Goal: Contribute content: Contribute content

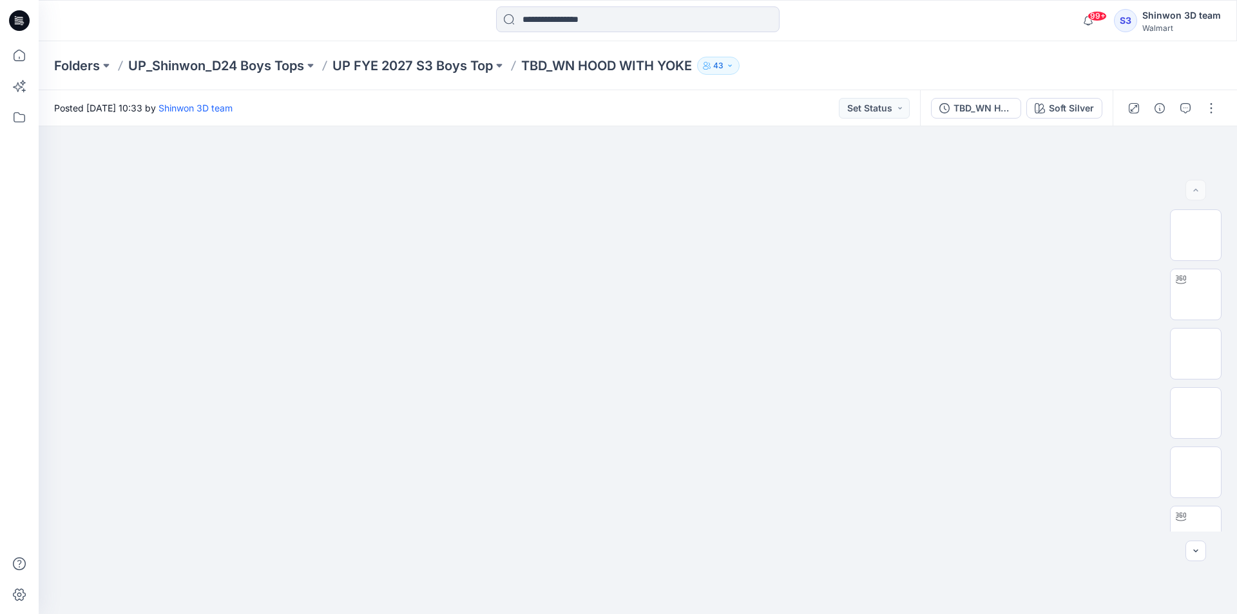
click at [417, 28] on div at bounding box center [637, 20] width 599 height 28
click at [1051, 114] on div "Soft Silver" at bounding box center [1071, 108] width 45 height 14
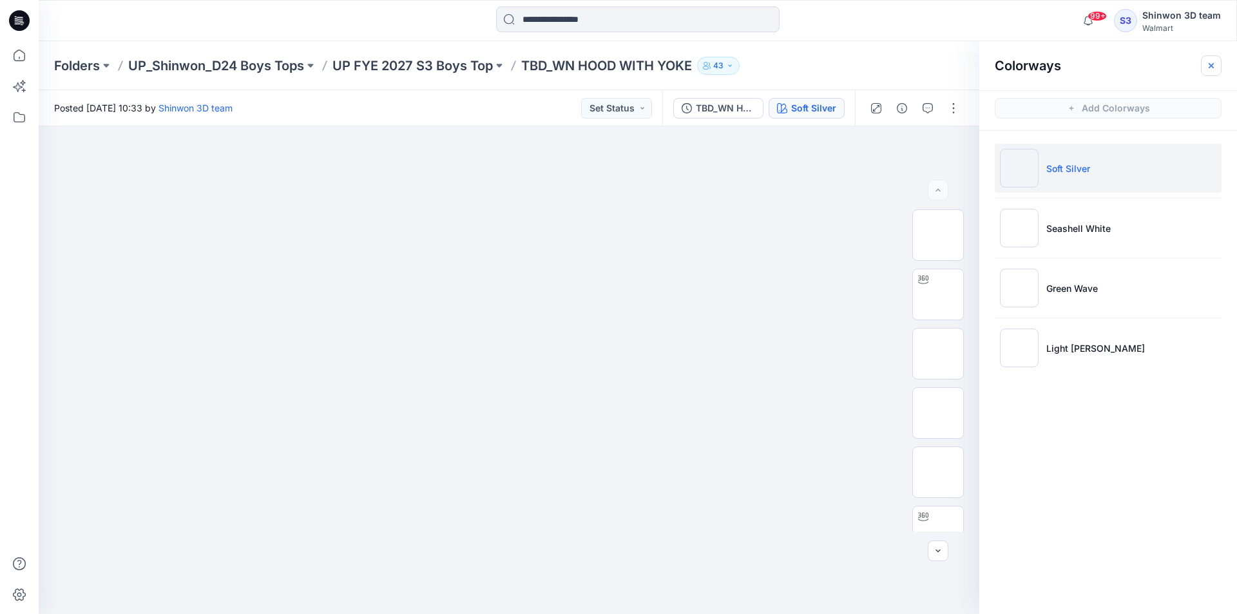
click at [1210, 72] on button "button" at bounding box center [1211, 65] width 21 height 21
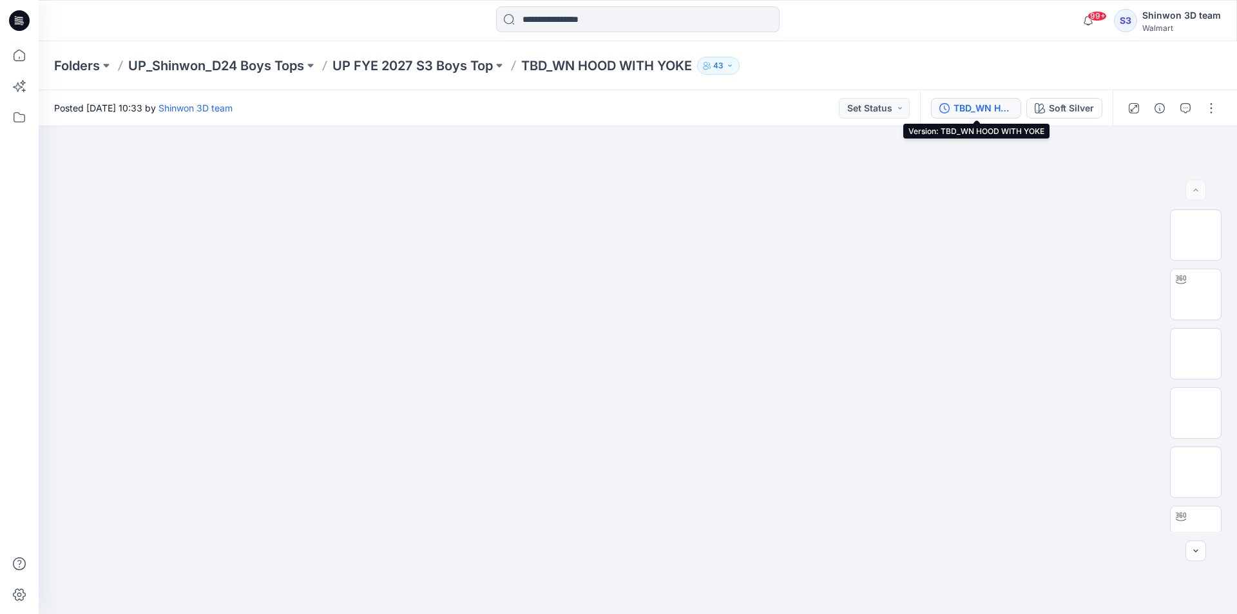
click at [1007, 111] on div "TBD_WN HOOD WITH YOKE" at bounding box center [982, 108] width 59 height 14
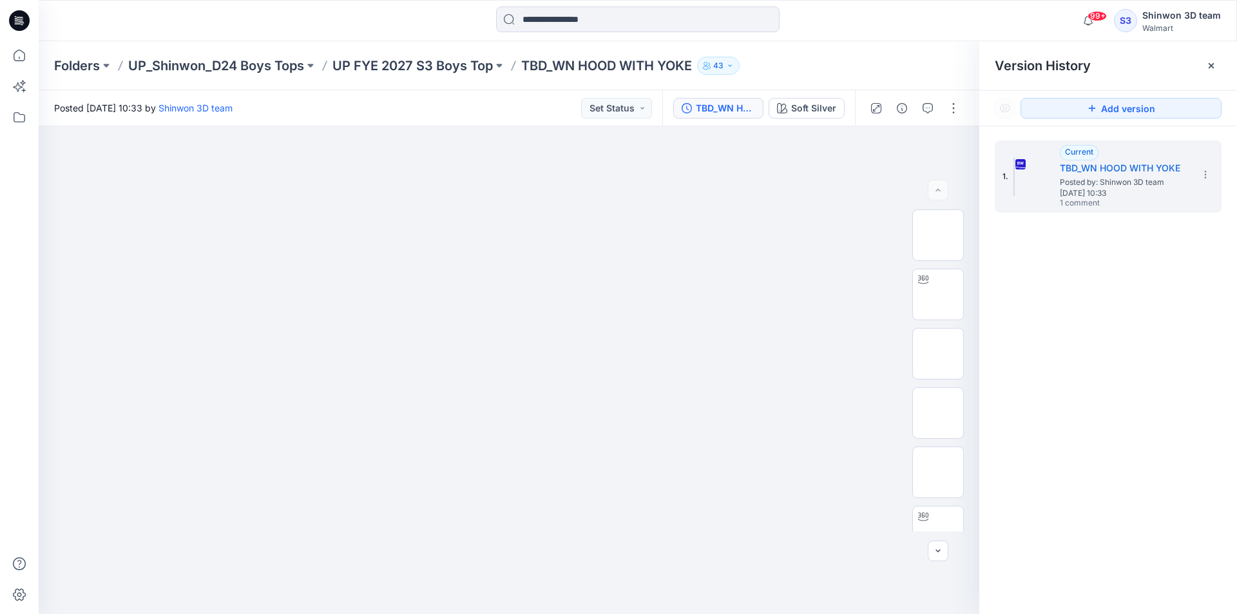
click at [831, 43] on div "Folders UP_Shinwon_D24 Boys Tops UP FYE 2027 S3 Boys Top TBD_WN HOOD WITH YOKE …" at bounding box center [638, 65] width 1198 height 49
click at [846, 62] on div "Folders UP_Shinwon_D24 Boys Tops UP FYE 2027 S3 Boys Top TBD_WN HOOD WITH YOKE …" at bounding box center [587, 66] width 1067 height 18
click at [1205, 67] on div at bounding box center [1211, 65] width 21 height 21
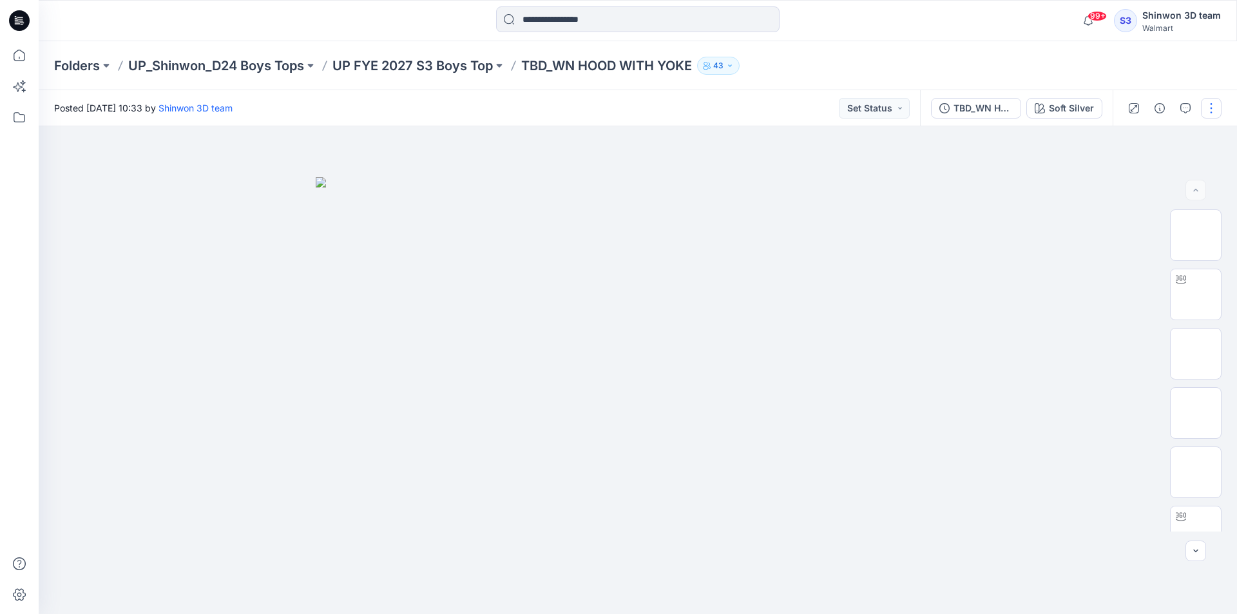
click at [1214, 114] on button "button" at bounding box center [1211, 108] width 21 height 21
click at [1132, 176] on p "Edit" at bounding box center [1129, 174] width 16 height 14
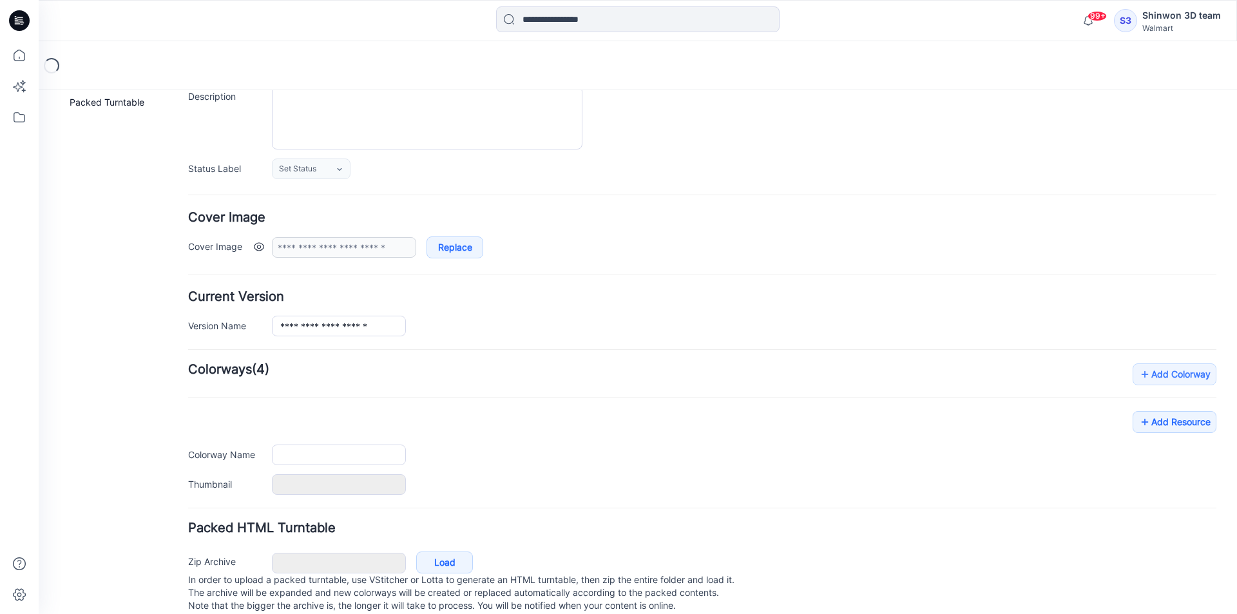
type input "**********"
type textarea "**********"
type input "**********"
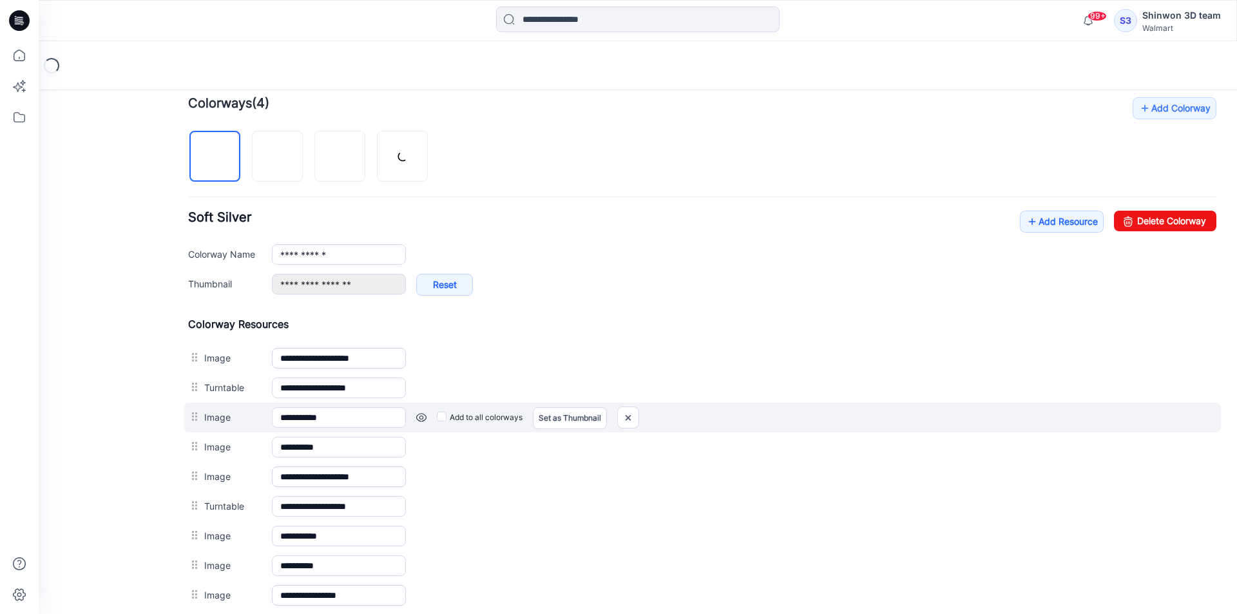
scroll to position [287, 0]
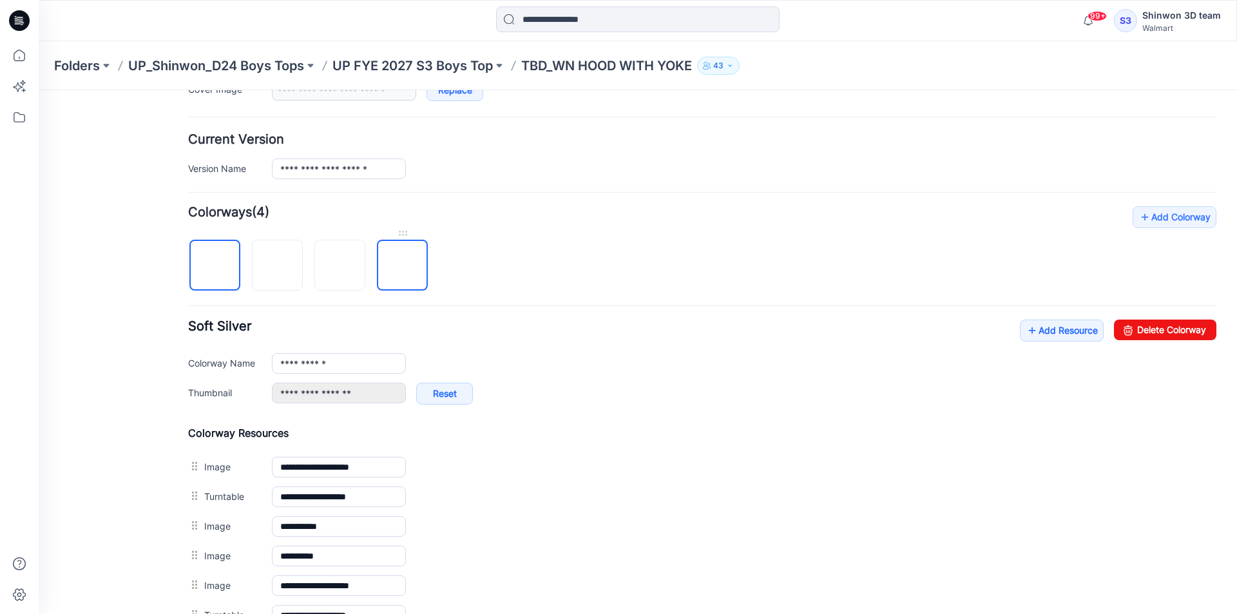
click at [403, 266] on img at bounding box center [403, 266] width 0 height 0
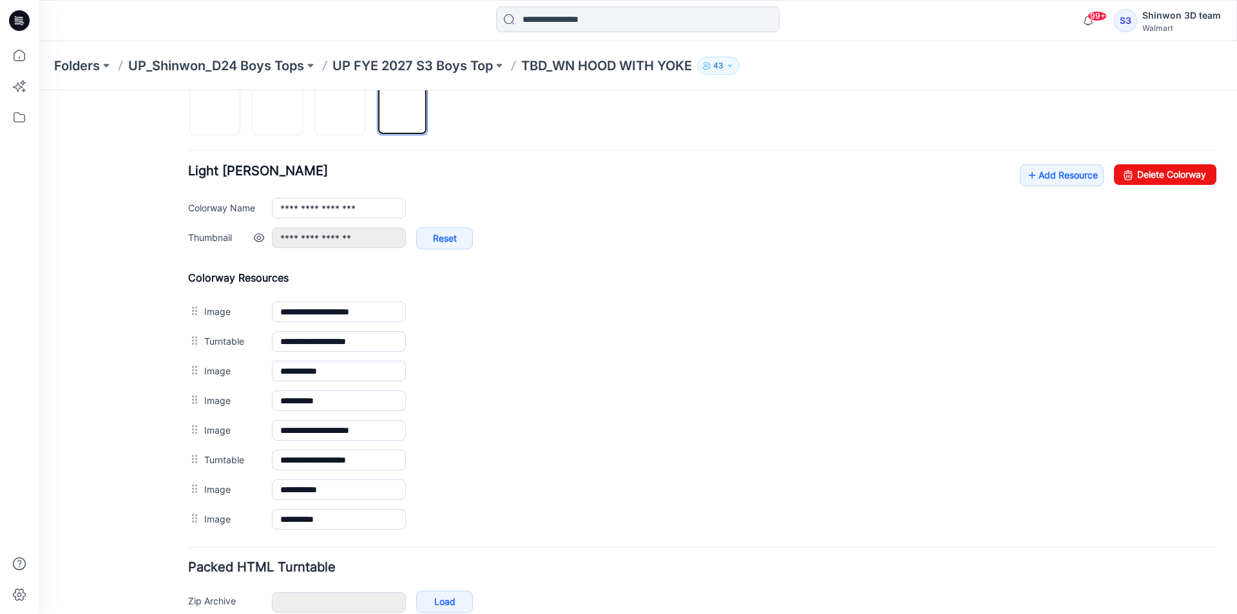
scroll to position [381, 0]
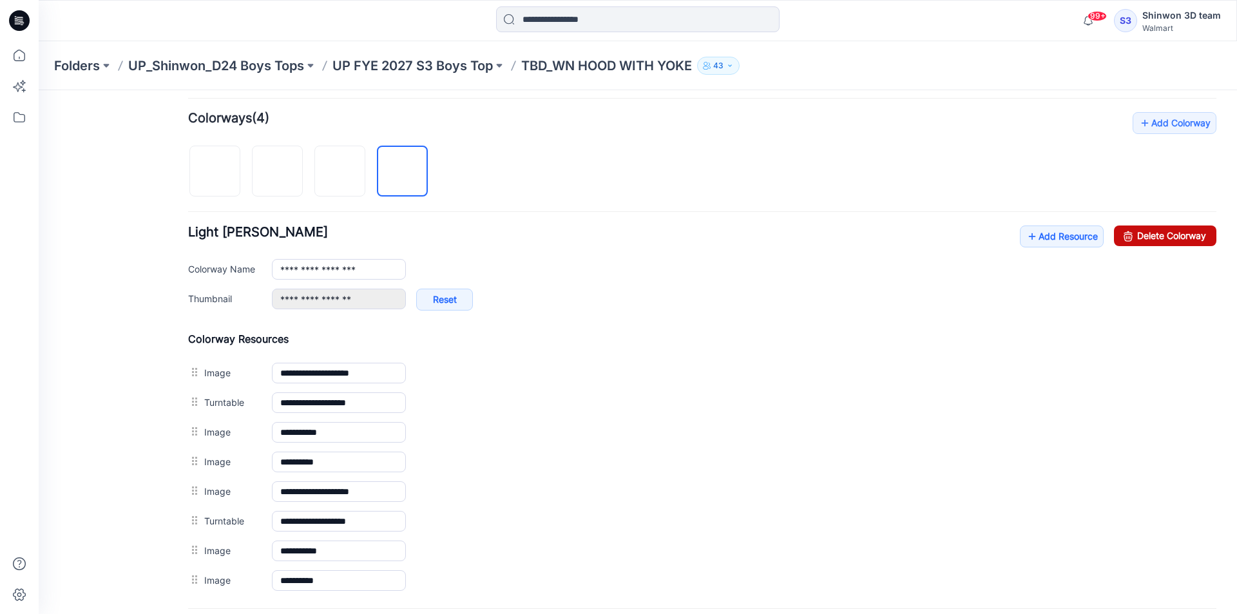
click at [1185, 233] on link "Delete Colorway" at bounding box center [1165, 235] width 102 height 21
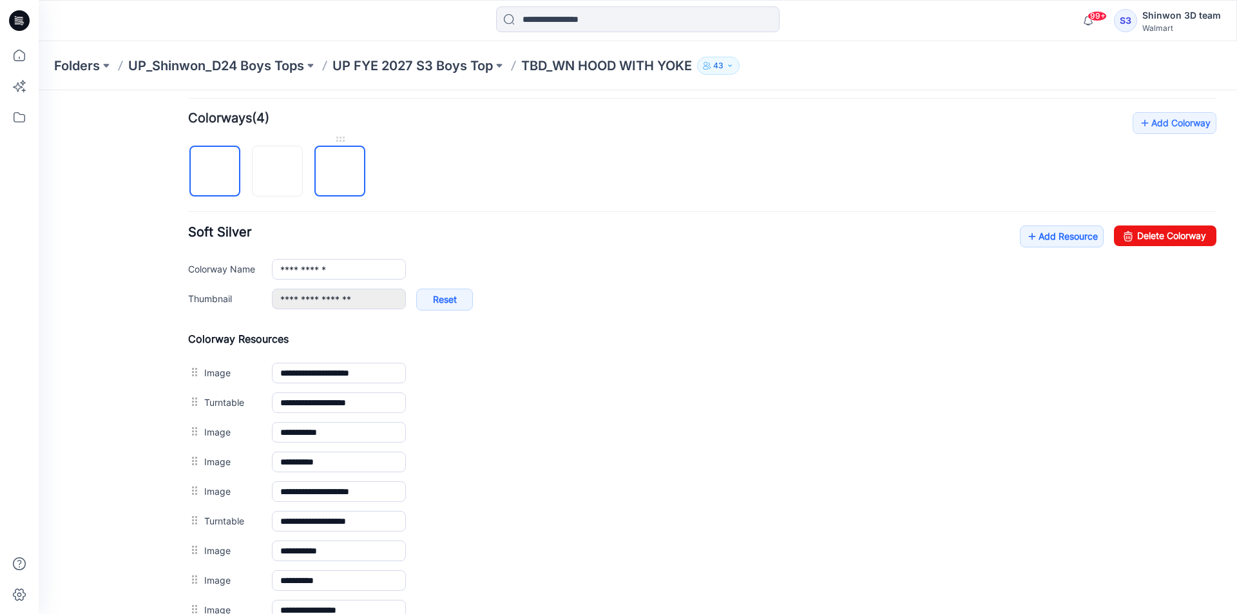
click at [340, 172] on img at bounding box center [340, 172] width 0 height 0
click at [1114, 225] on link "Delete Colorway" at bounding box center [1165, 235] width 102 height 21
click at [278, 172] on img at bounding box center [278, 172] width 0 height 0
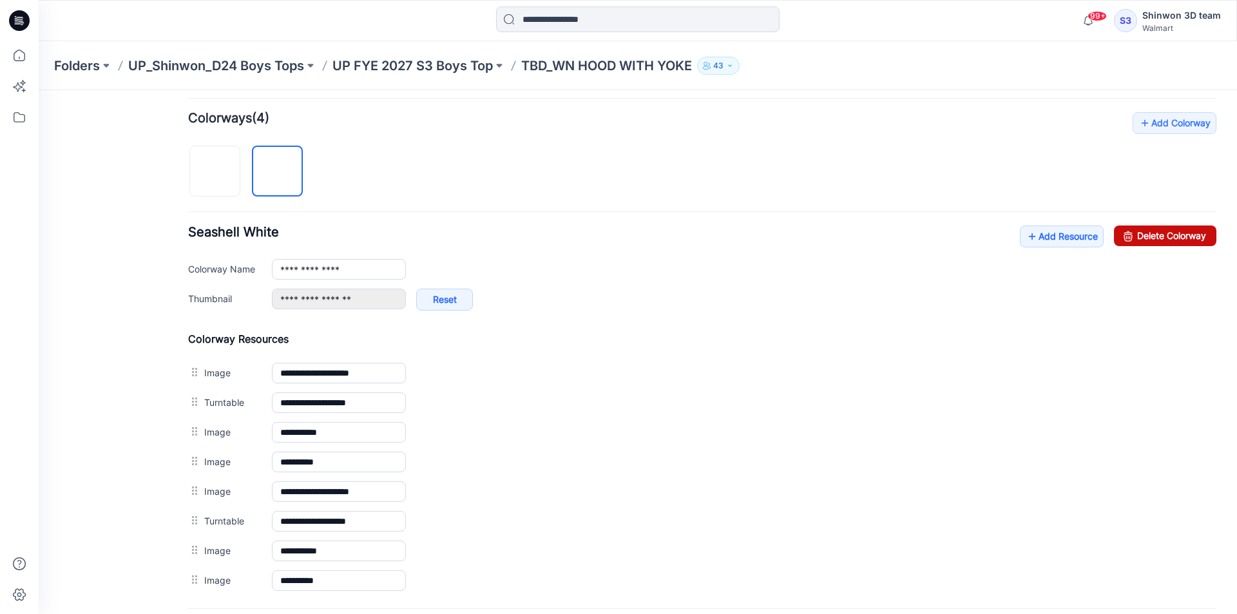
click at [1139, 228] on link "Delete Colorway" at bounding box center [1165, 235] width 102 height 21
type input "**********"
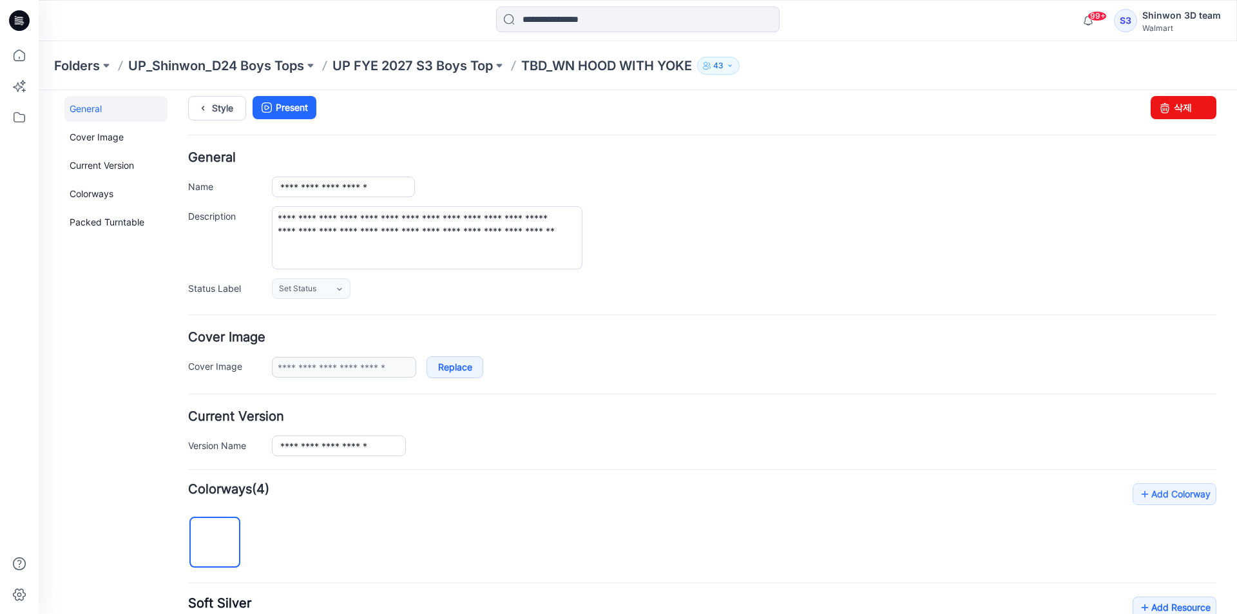
scroll to position [0, 0]
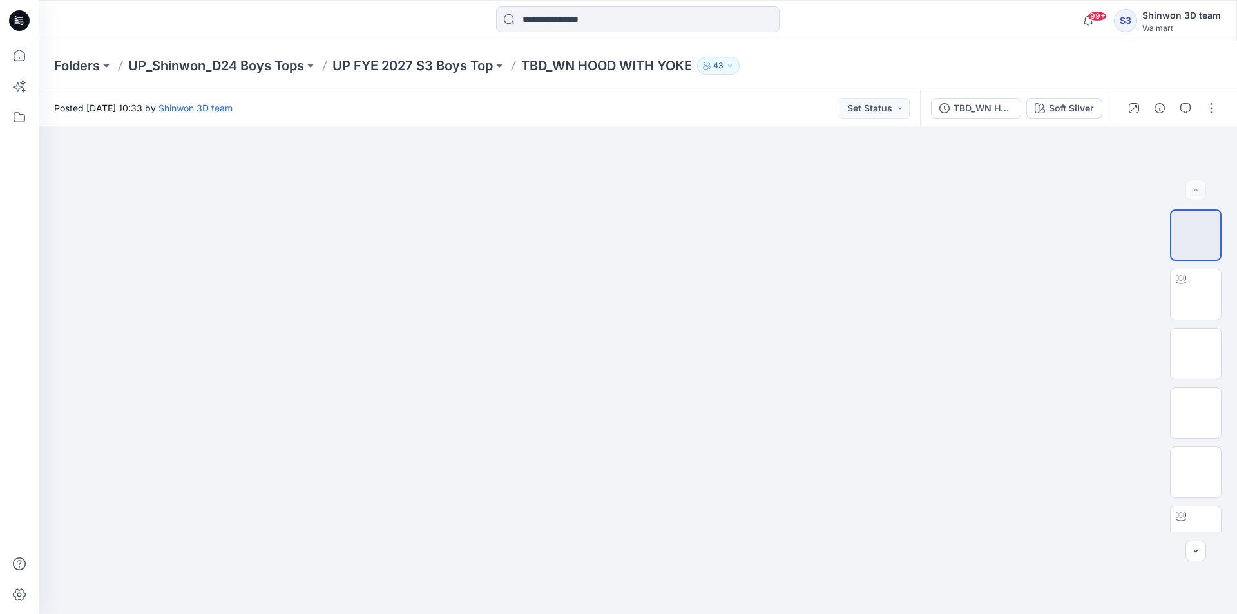
click at [833, 52] on div "Folders UP_Shinwon_D24 Boys Tops UP FYE 2027 S3 Boys Top TBD_WN HOOD WITH YOKE …" at bounding box center [638, 65] width 1198 height 49
click at [1201, 240] on div at bounding box center [1196, 370] width 52 height 322
click at [1195, 343] on img at bounding box center [1195, 343] width 0 height 0
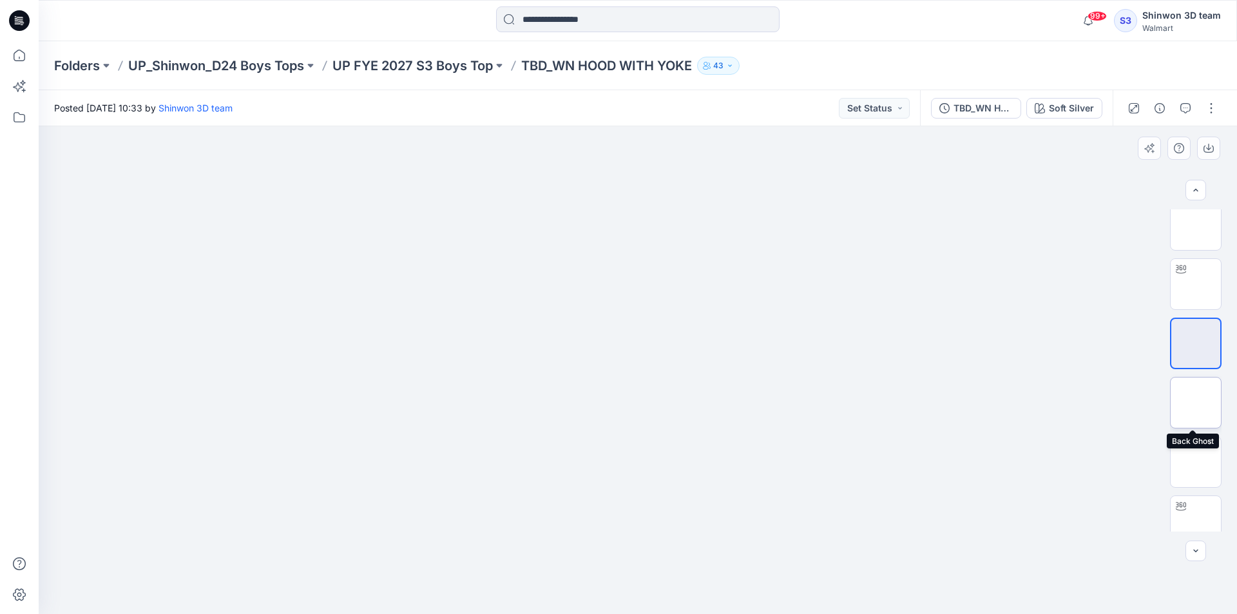
click at [1195, 403] on img at bounding box center [1195, 403] width 0 height 0
click at [579, 62] on p "TBD_WN HOOD WITH YOKE" at bounding box center [606, 66] width 171 height 18
click at [833, 22] on div at bounding box center [637, 20] width 599 height 28
drag, startPoint x: 797, startPoint y: 26, endPoint x: 468, endPoint y: 8, distance: 329.0
click at [797, 26] on div at bounding box center [637, 20] width 599 height 28
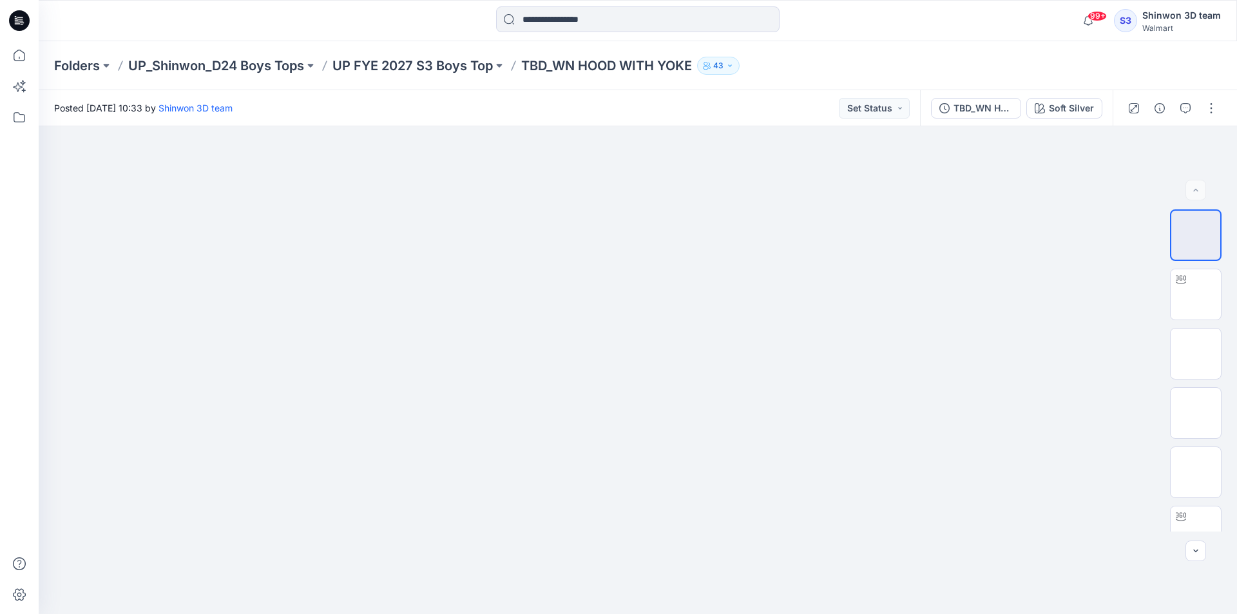
click at [821, 44] on div "Folders UP_Shinwon_D24 Boys Tops UP FYE 2027 S3 Boys Top TBD_WN HOOD WITH YOKE …" at bounding box center [638, 65] width 1198 height 49
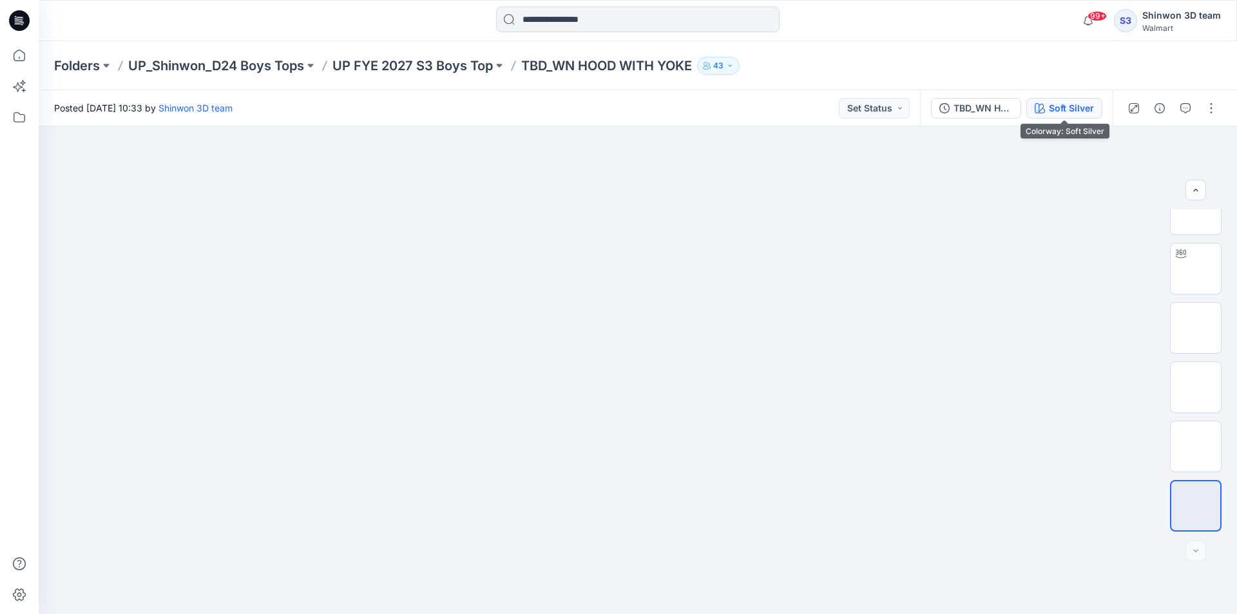
click at [1055, 110] on div "Soft Silver" at bounding box center [1071, 108] width 45 height 14
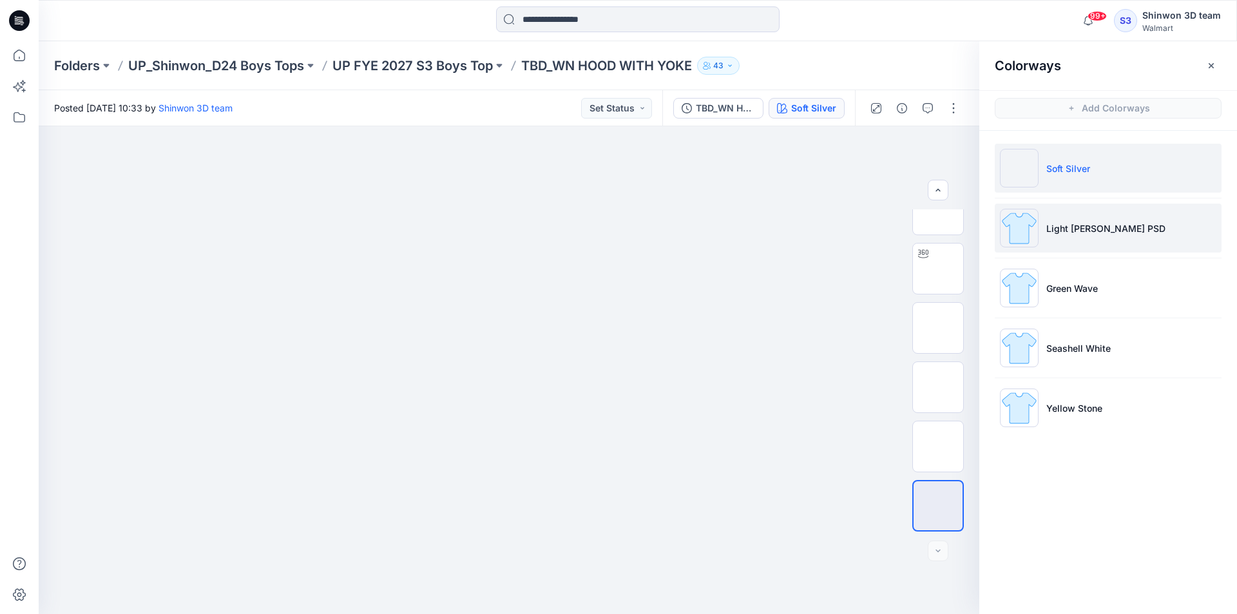
click at [1030, 229] on img at bounding box center [1019, 228] width 39 height 39
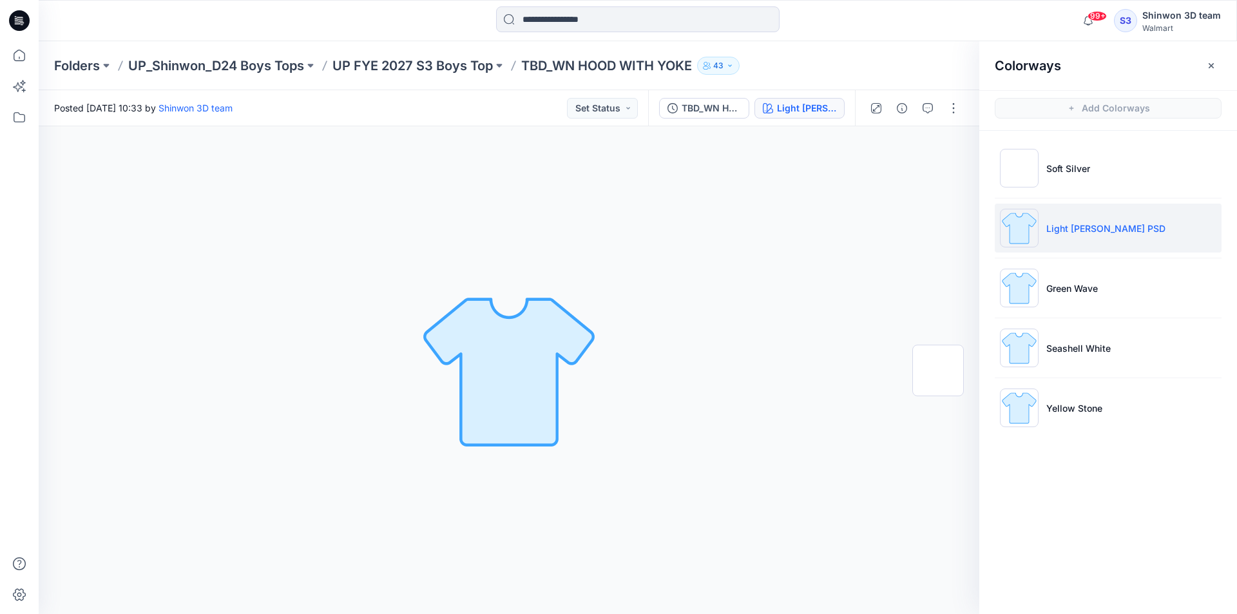
scroll to position [0, 0]
click at [1070, 298] on li "Green Wave" at bounding box center [1108, 287] width 227 height 49
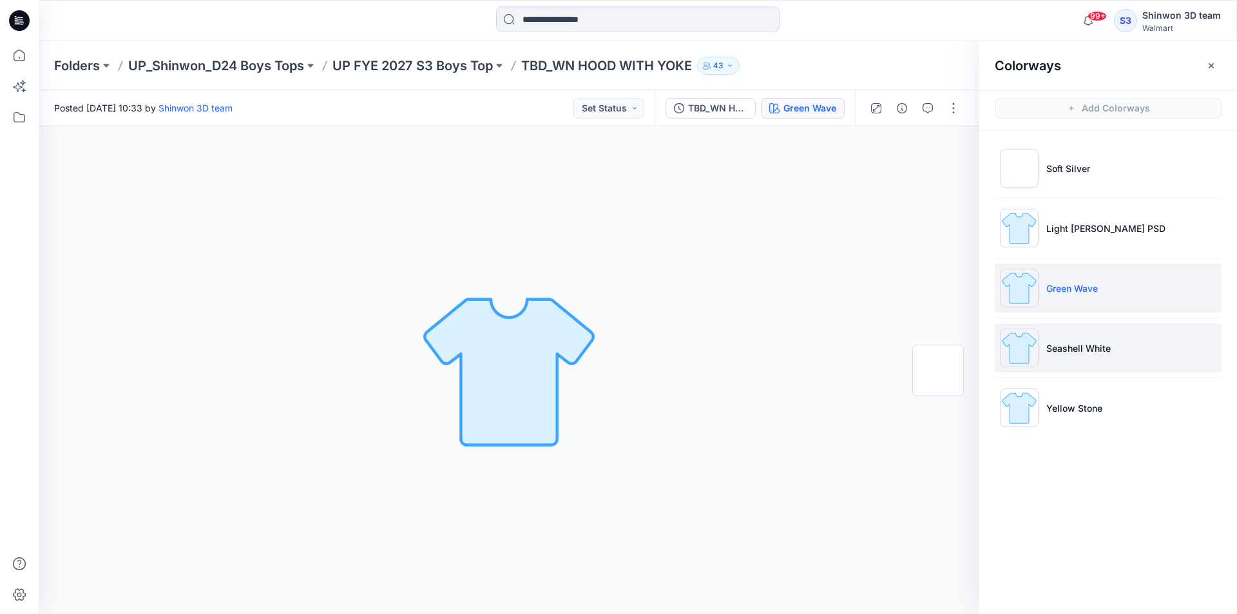
click at [1049, 339] on li "Seashell White" at bounding box center [1108, 347] width 227 height 49
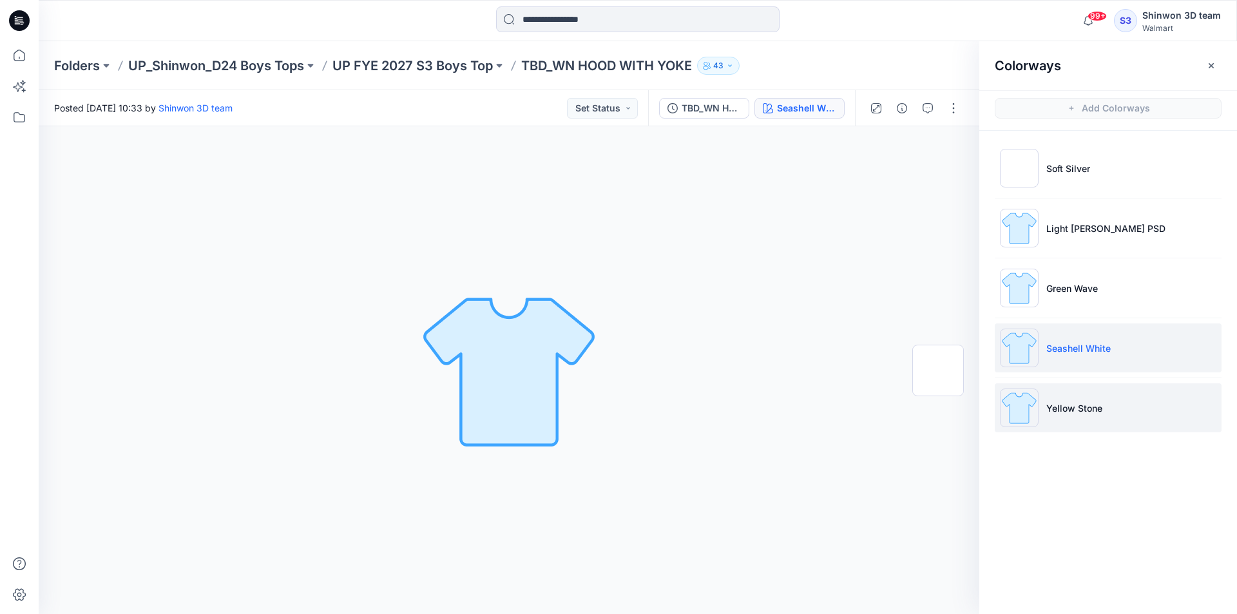
click at [1063, 403] on p "Yellow Stone" at bounding box center [1074, 408] width 56 height 14
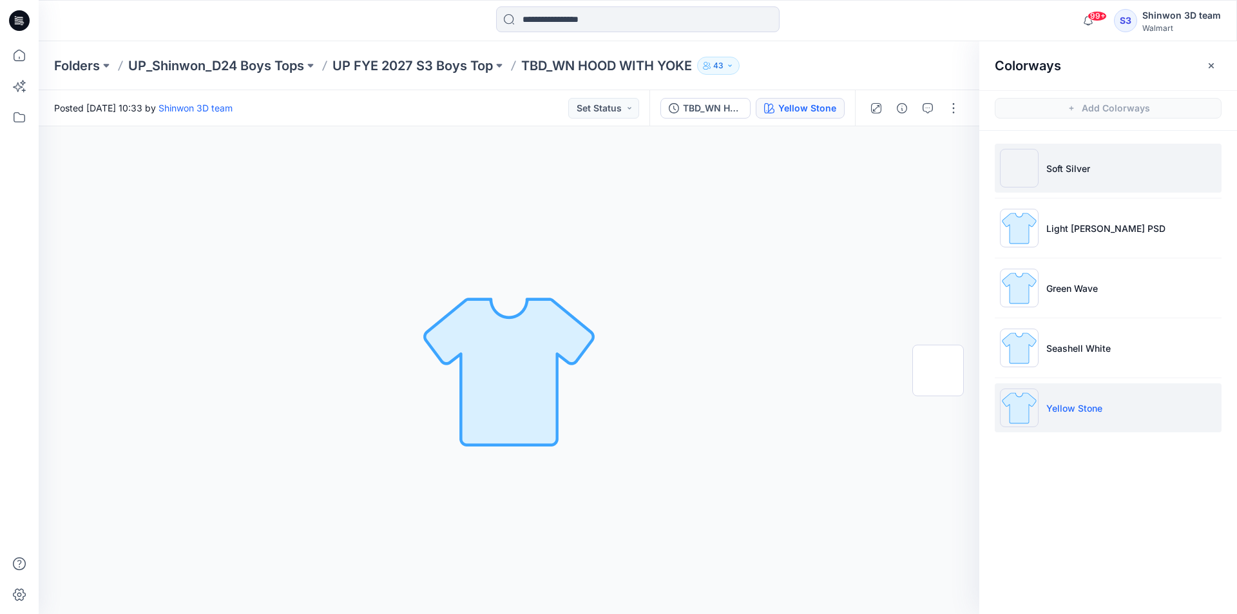
click at [1089, 183] on li "Soft Silver" at bounding box center [1108, 168] width 227 height 49
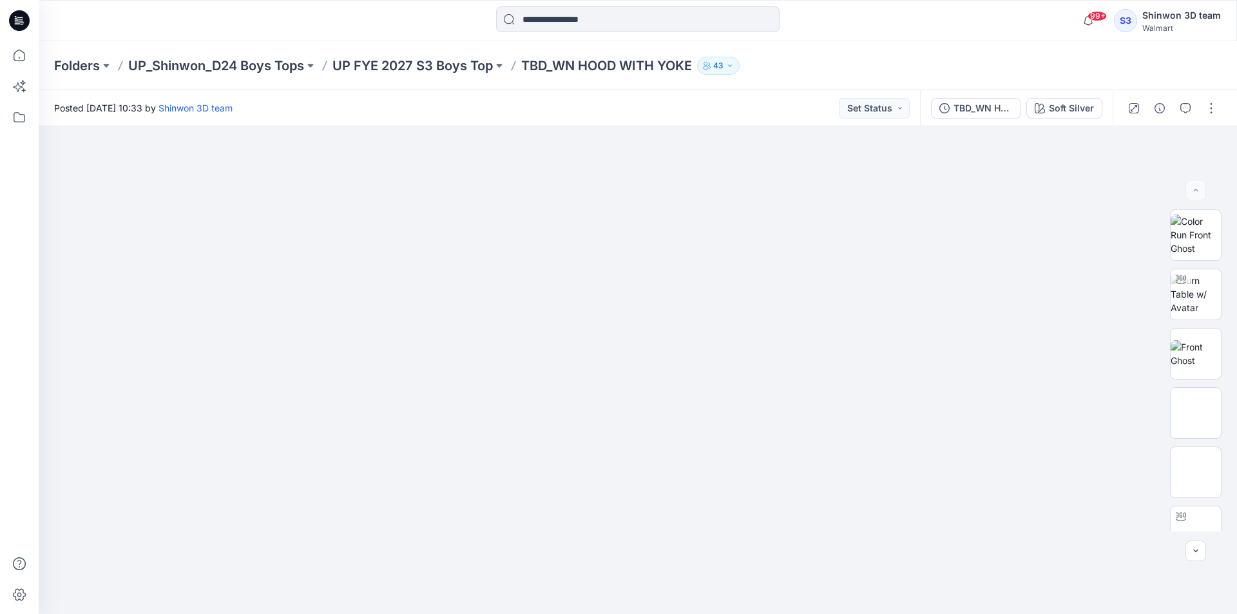
click at [1080, 124] on div "TBD_WN HOOD WITH YOKE Soft Silver" at bounding box center [1016, 108] width 193 height 36
click at [1084, 113] on div "Soft Silver" at bounding box center [1071, 108] width 45 height 14
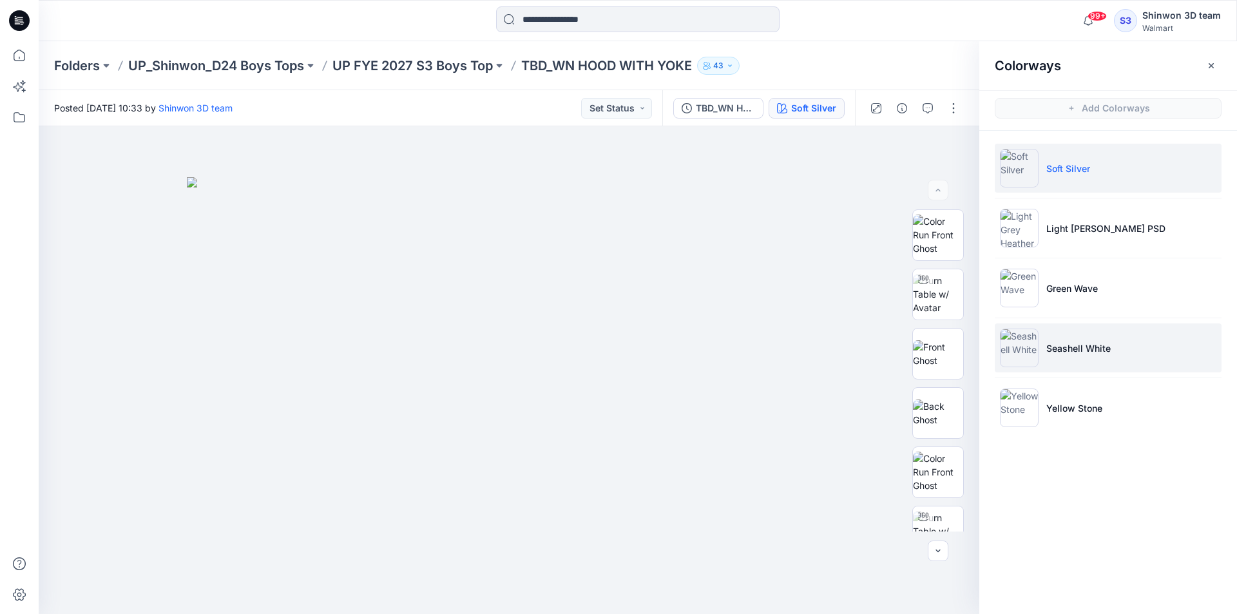
click at [1033, 343] on img at bounding box center [1019, 348] width 39 height 39
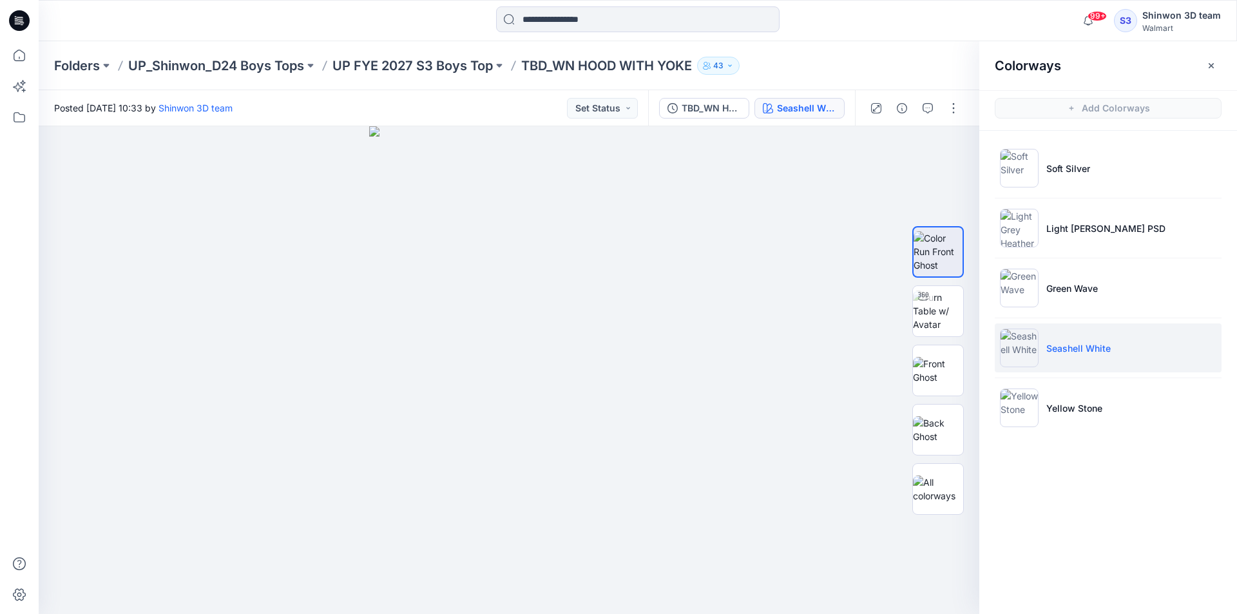
click at [910, 16] on div at bounding box center [637, 20] width 599 height 28
click at [1004, 27] on div "99+ Notifications Your style TBD_WN TANK DRESS SKORT is ready 3 hours ago Your …" at bounding box center [637, 20] width 1197 height 28
click at [1217, 62] on button "button" at bounding box center [1211, 65] width 21 height 21
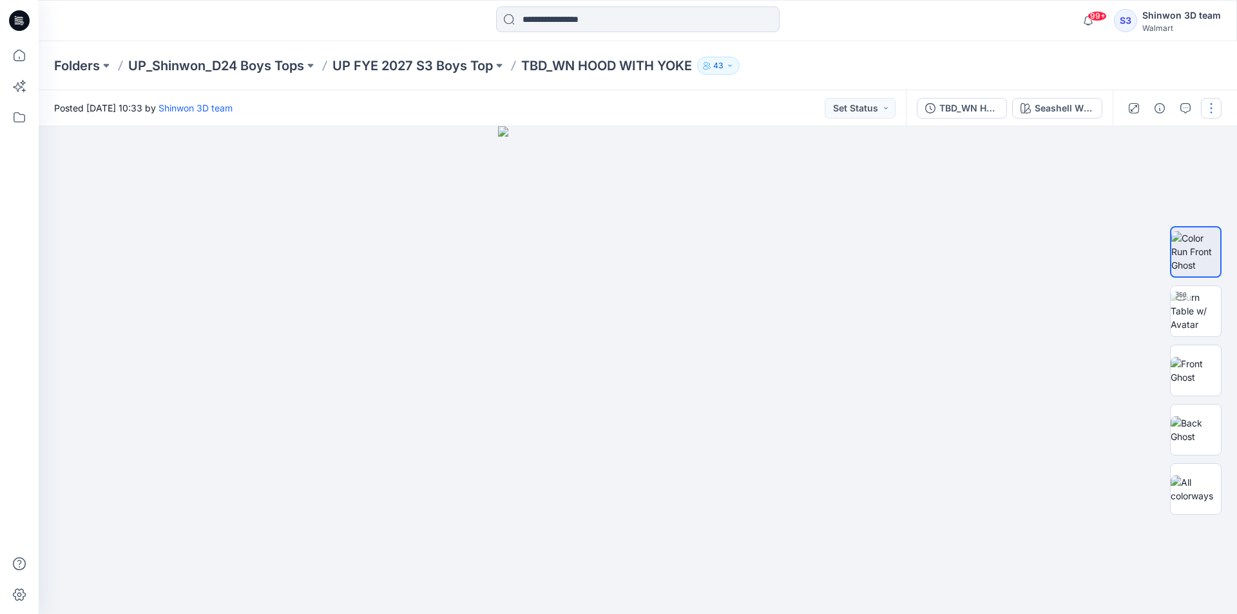
click at [1204, 111] on button "button" at bounding box center [1211, 108] width 21 height 21
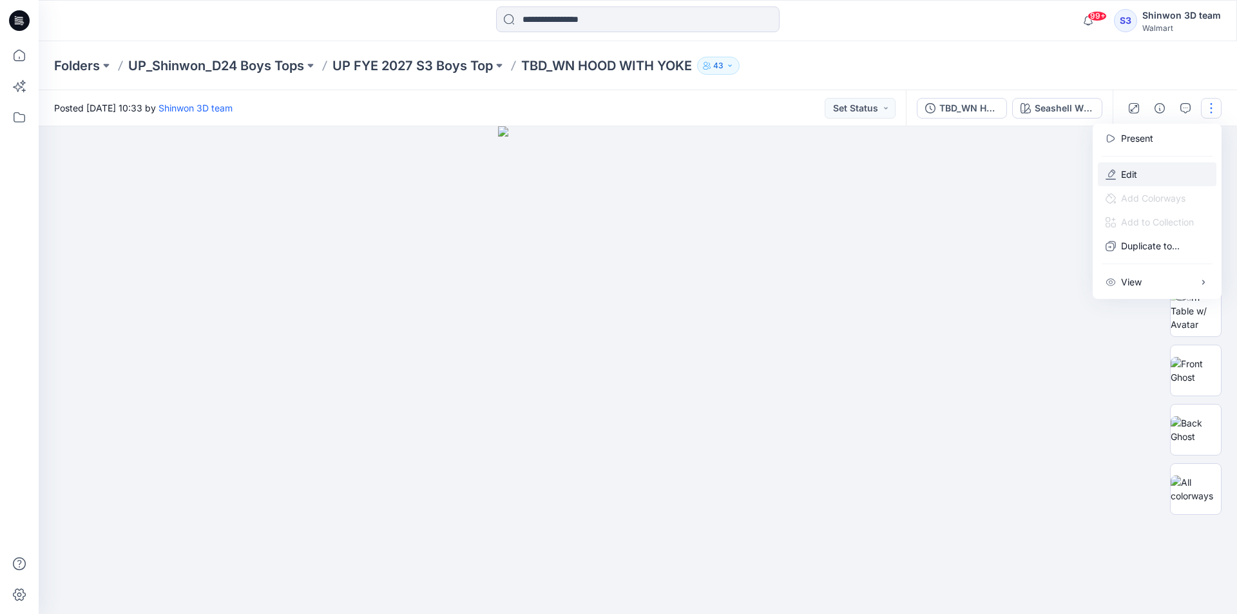
click at [1116, 173] on button "Edit" at bounding box center [1157, 174] width 119 height 24
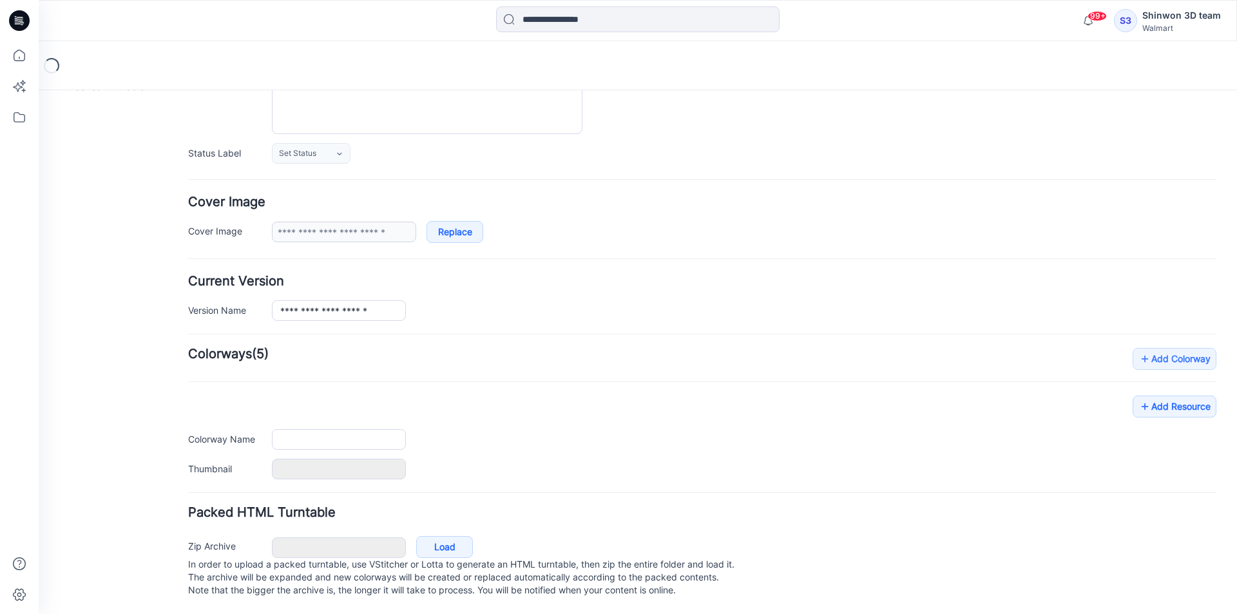
type input "**********"
type textarea "**********"
type input "**********"
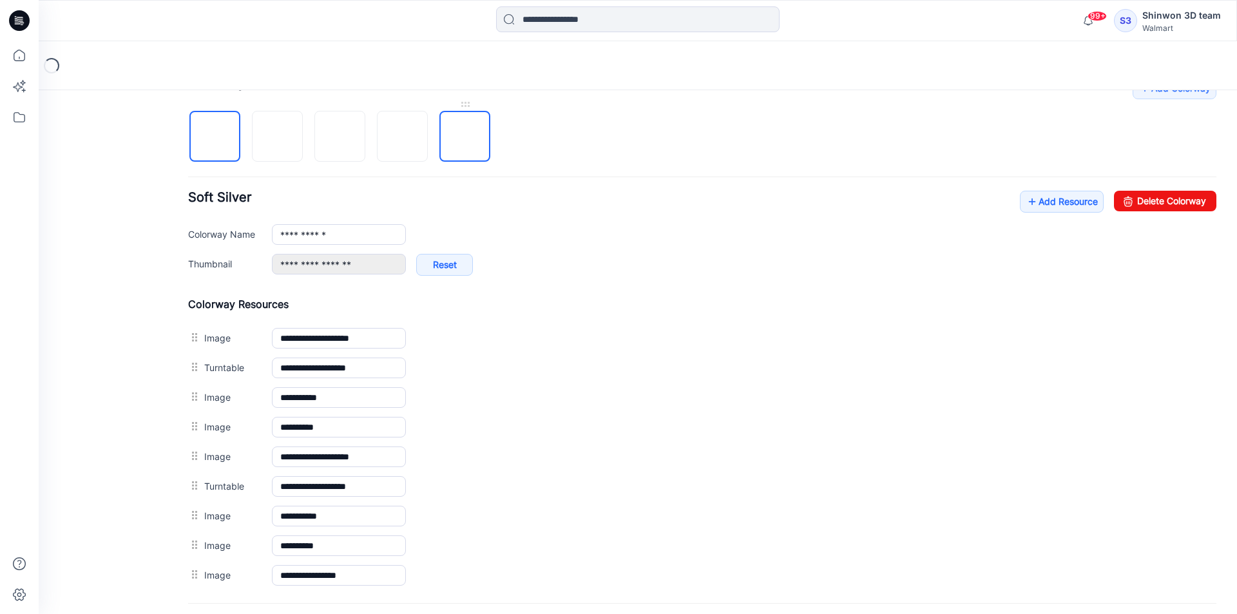
click at [465, 137] on img at bounding box center [465, 137] width 0 height 0
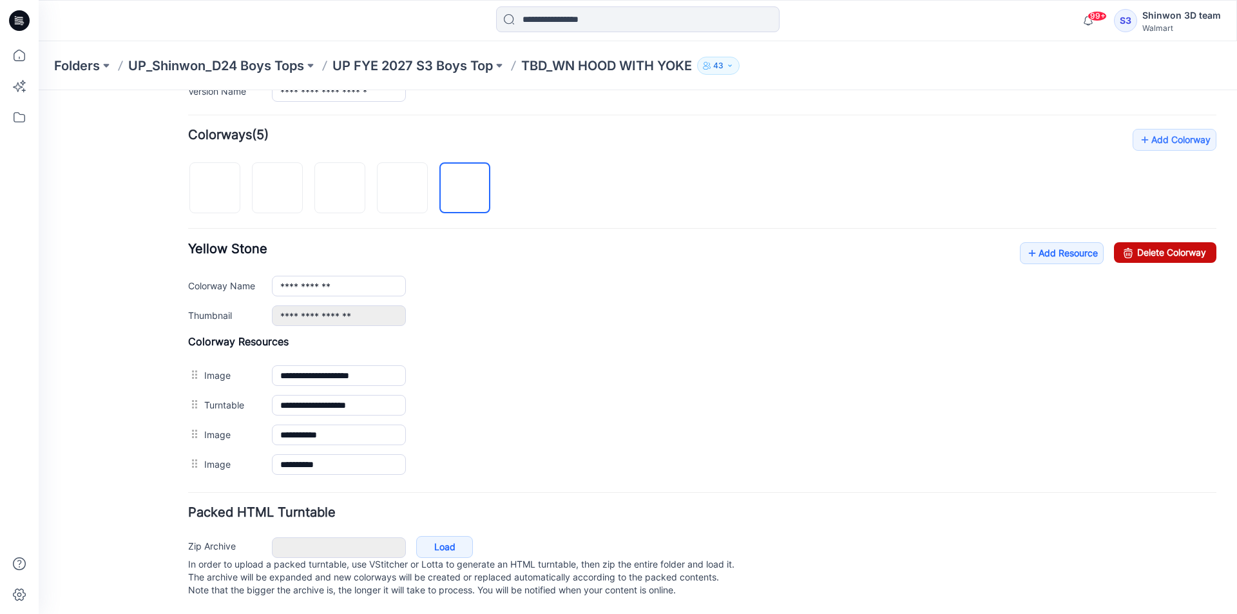
click at [1145, 242] on link "Delete Colorway" at bounding box center [1165, 252] width 102 height 21
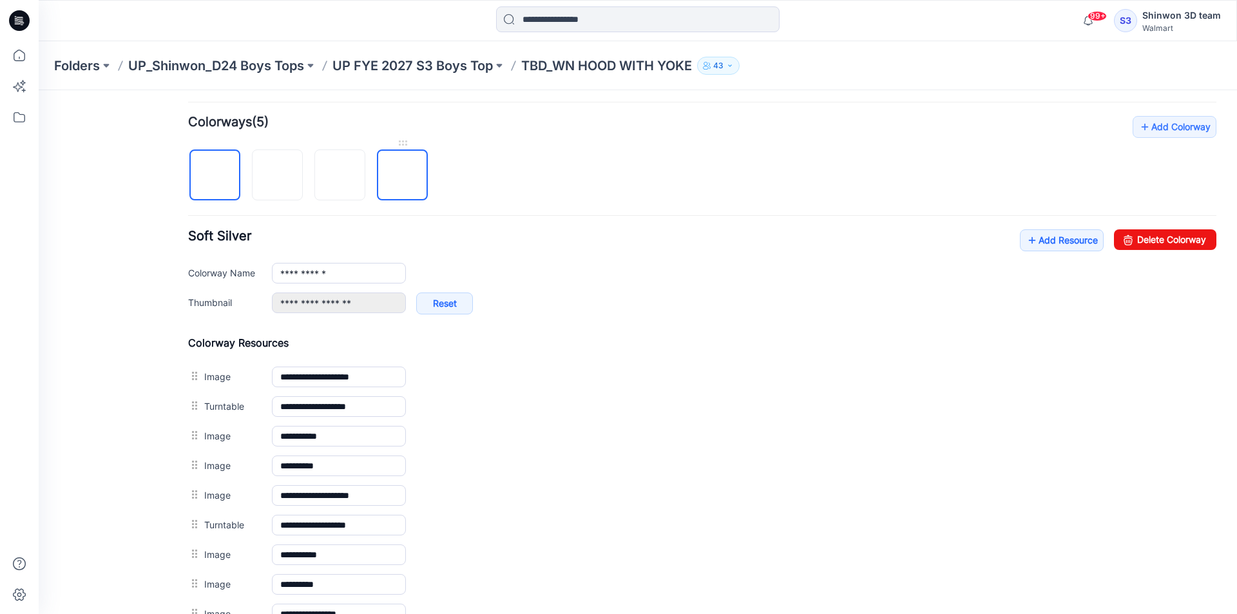
click at [403, 176] on img at bounding box center [403, 176] width 0 height 0
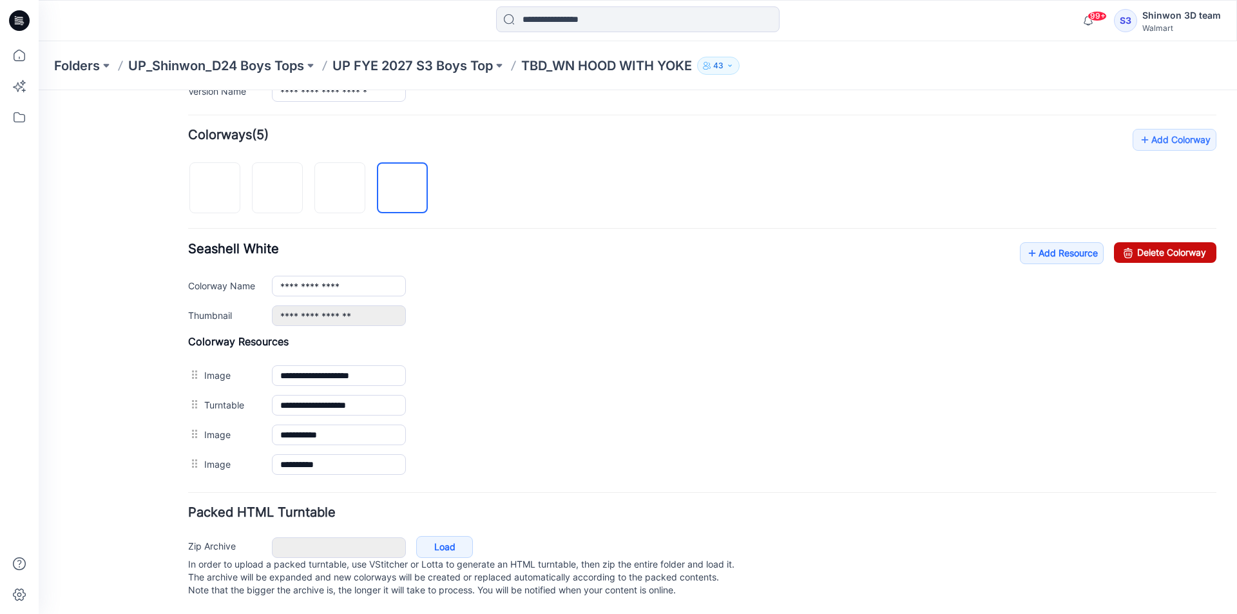
click at [1203, 242] on link "Delete Colorway" at bounding box center [1165, 252] width 102 height 21
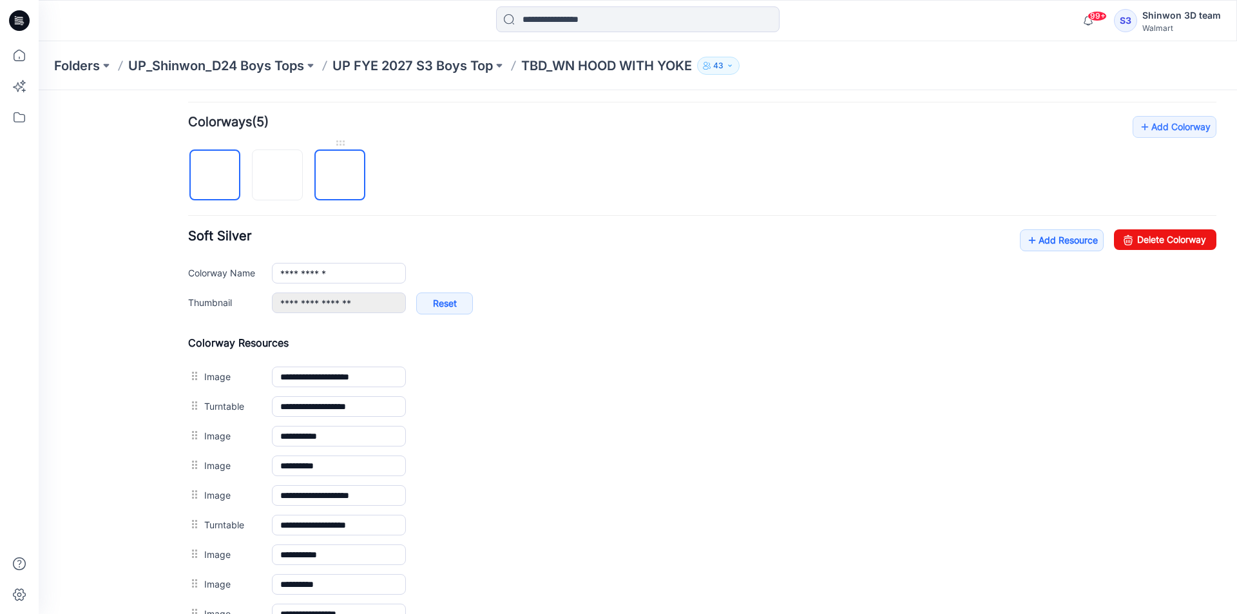
click at [340, 176] on img at bounding box center [340, 176] width 0 height 0
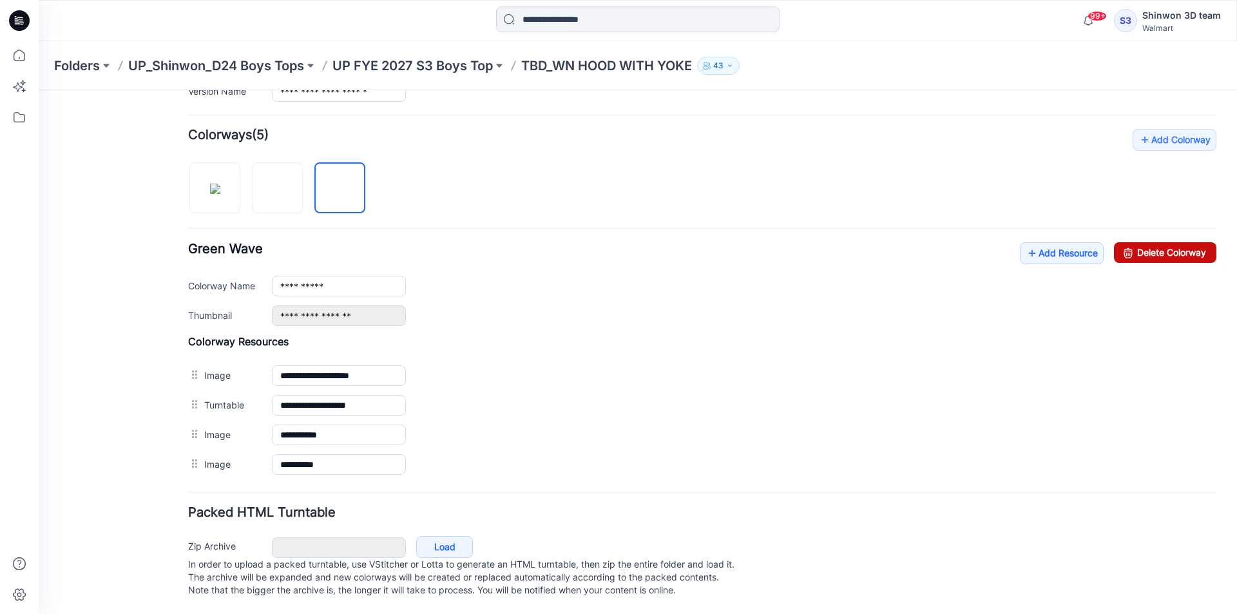
click at [1181, 247] on link "Delete Colorway" at bounding box center [1165, 252] width 102 height 21
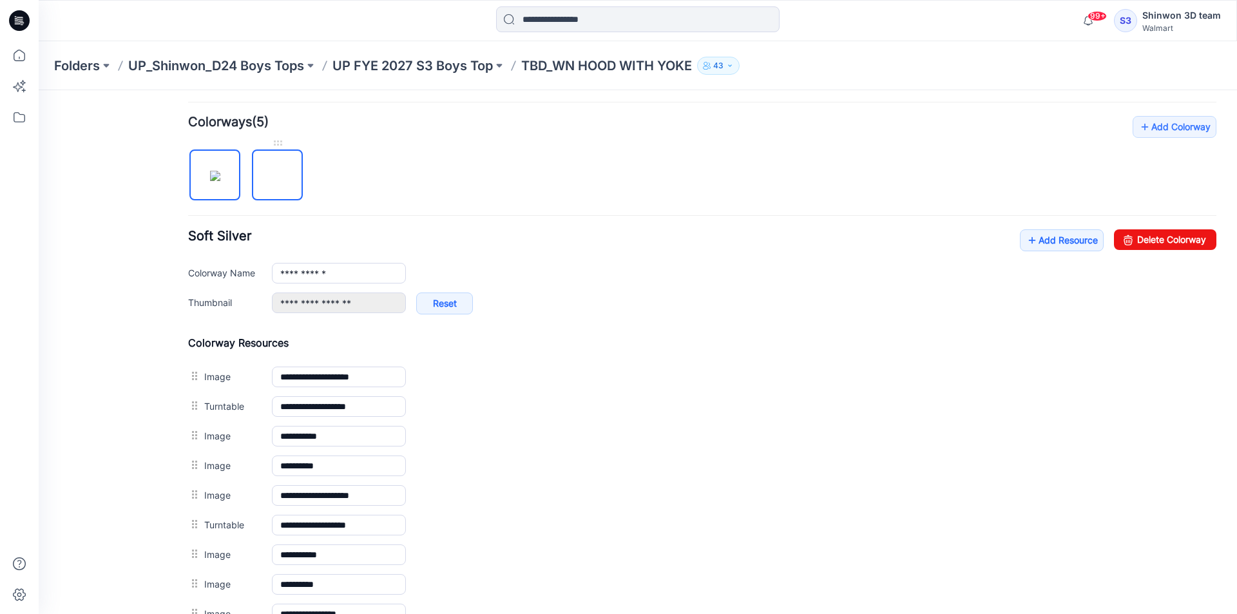
click at [278, 176] on img at bounding box center [278, 176] width 0 height 0
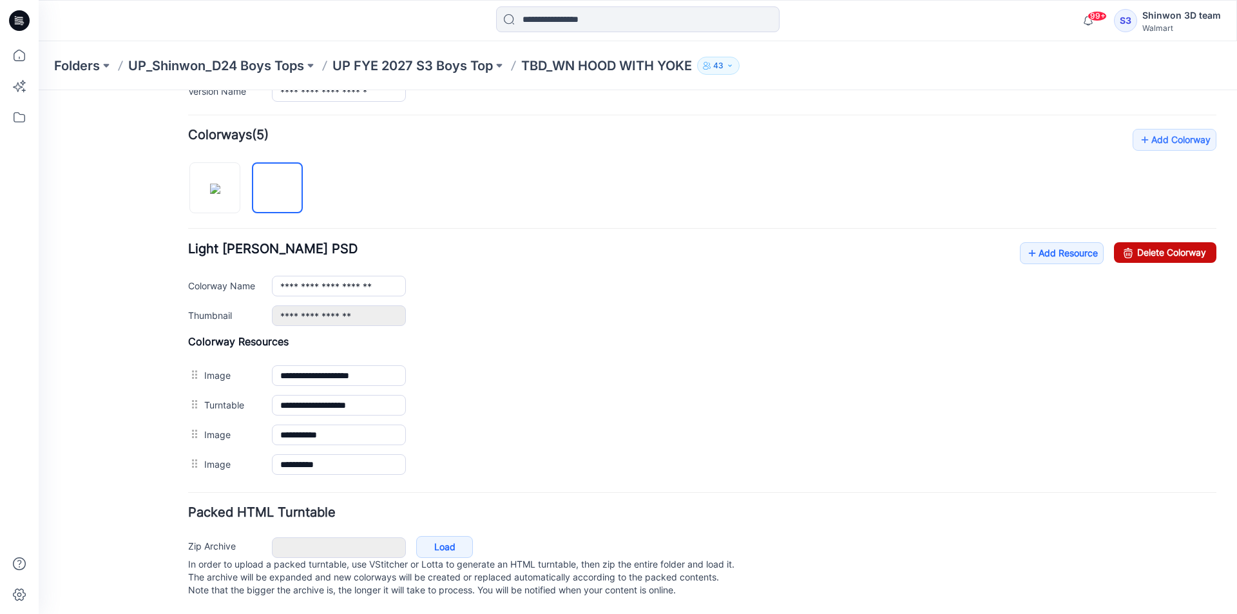
click at [1129, 242] on link "Delete Colorway" at bounding box center [1165, 252] width 102 height 21
type input "**********"
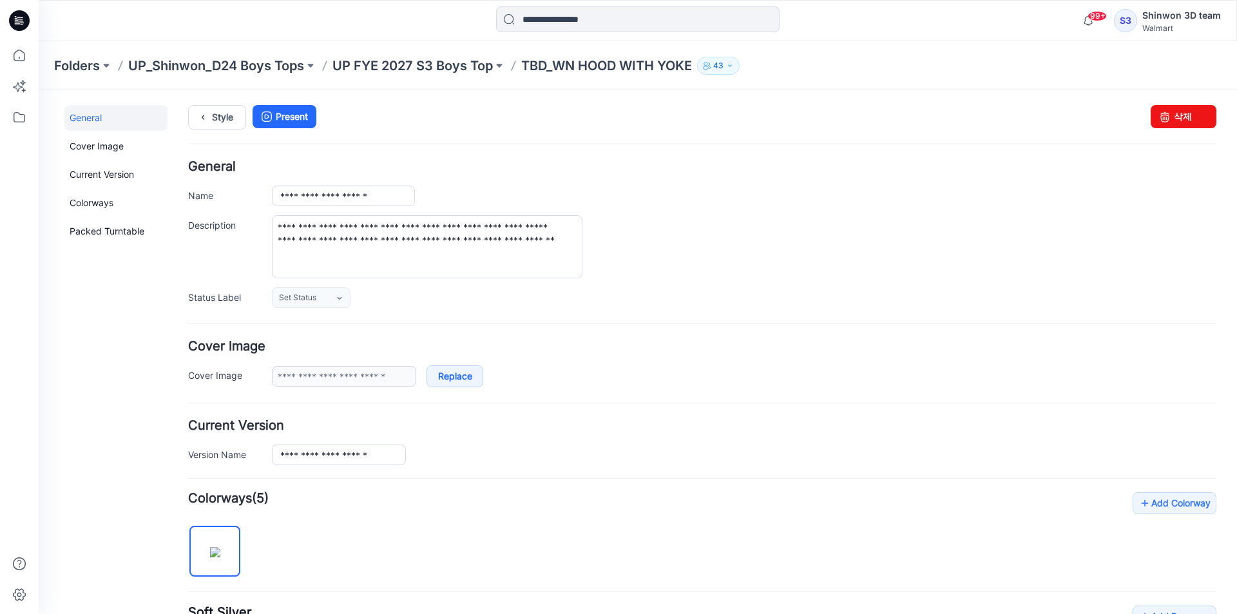
scroll to position [0, 0]
click at [220, 116] on link "Style" at bounding box center [217, 118] width 58 height 24
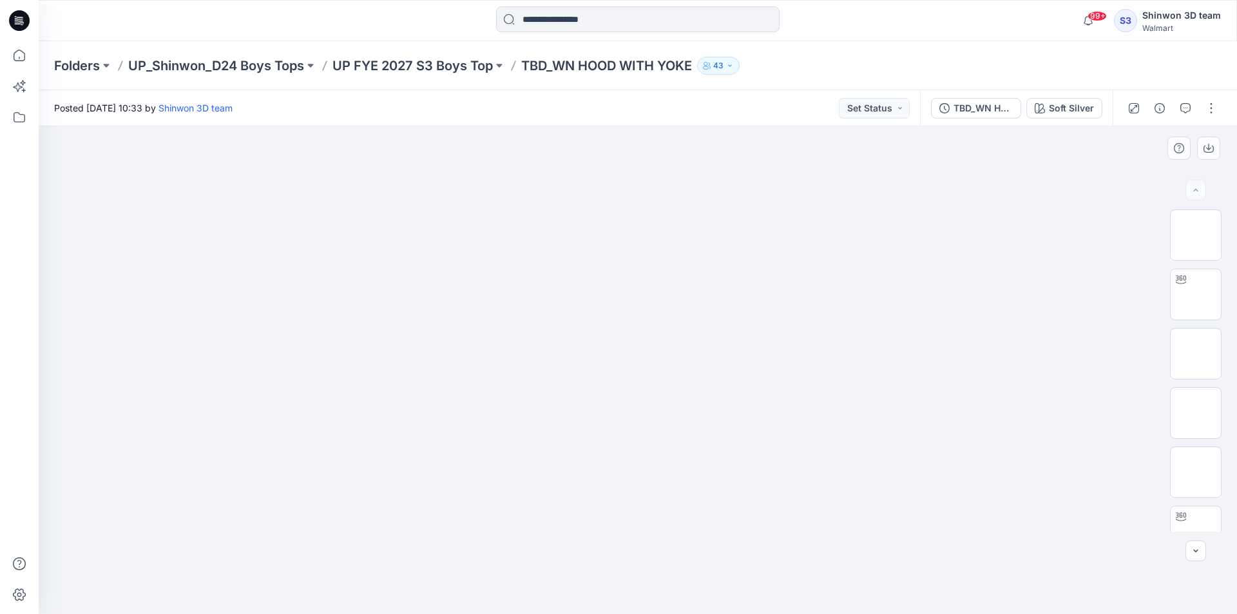
click at [1118, 289] on div at bounding box center [638, 370] width 1198 height 488
click at [1195, 387] on img at bounding box center [1195, 387] width 0 height 0
click at [1072, 111] on div "Soft Silver" at bounding box center [1071, 108] width 45 height 14
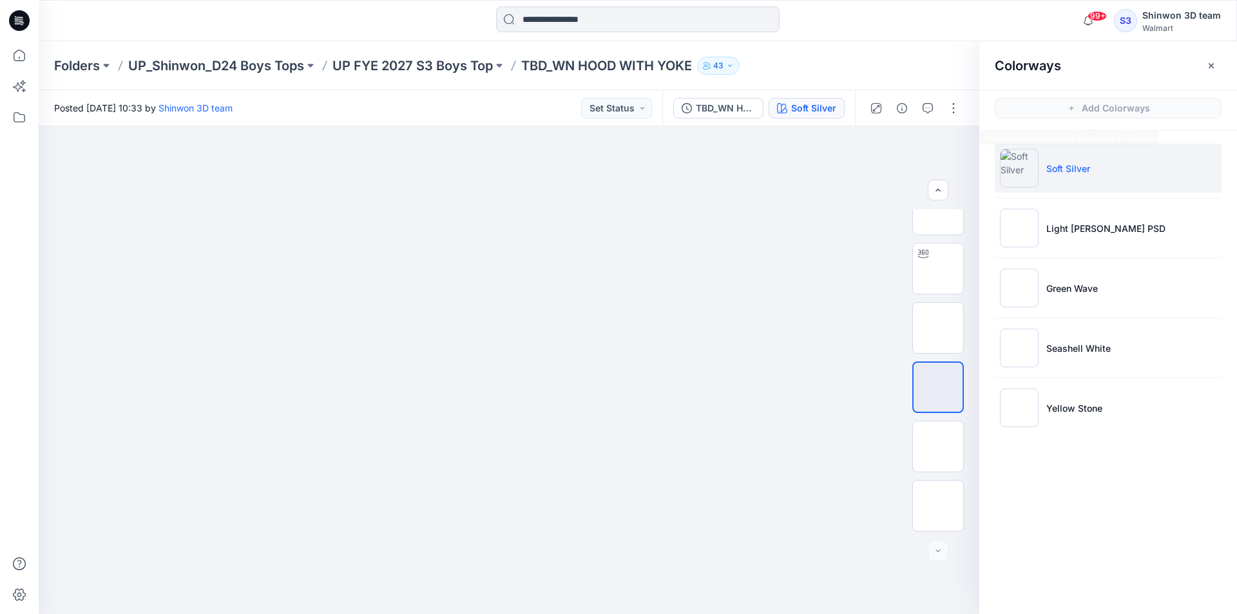
click at [1074, 314] on ul "Soft Silver Light [PERSON_NAME] PSD Green Wave Seashell White Yellow Stone" at bounding box center [1108, 288] width 258 height 314
click at [1080, 303] on li "Green Wave" at bounding box center [1108, 287] width 227 height 49
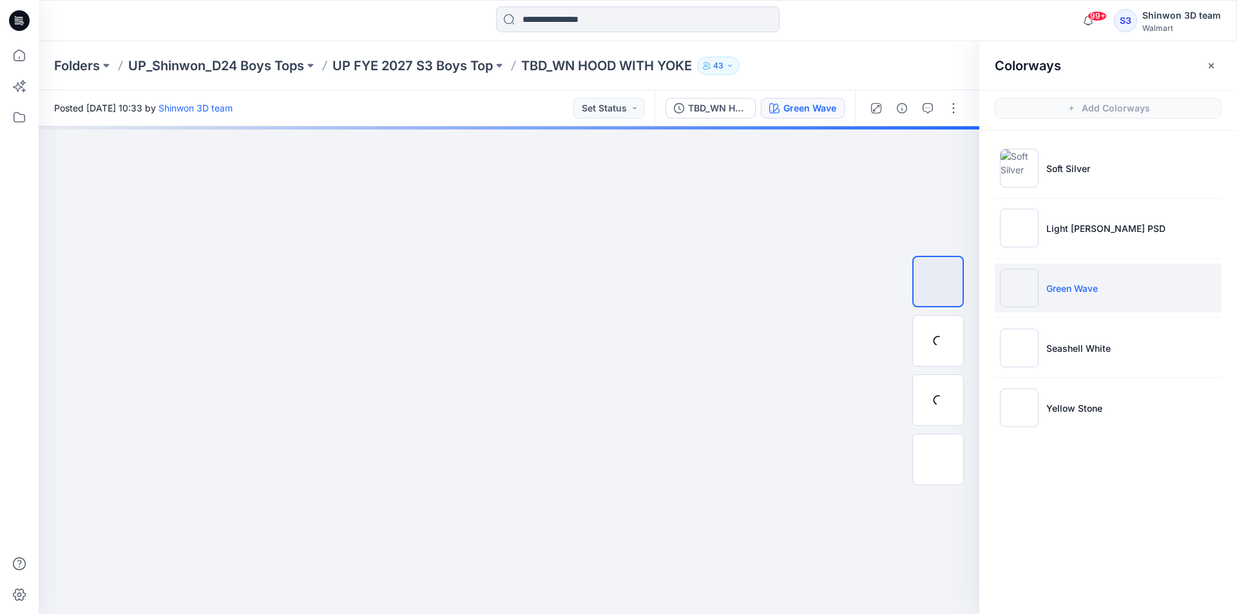
scroll to position [0, 0]
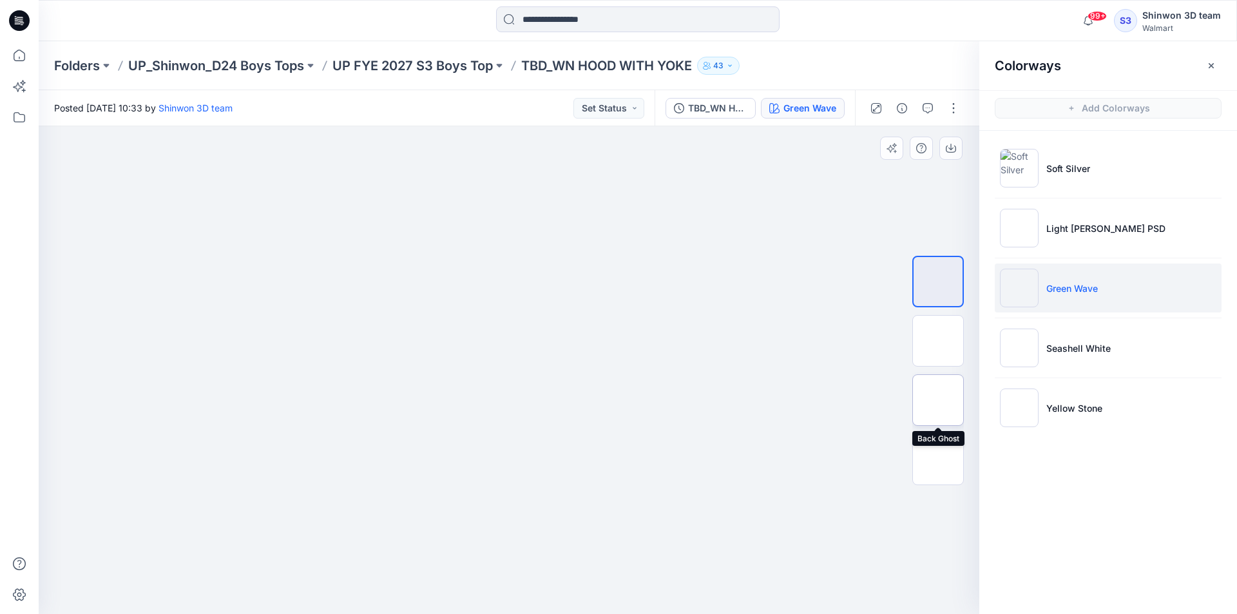
click at [938, 400] on img at bounding box center [938, 400] width 0 height 0
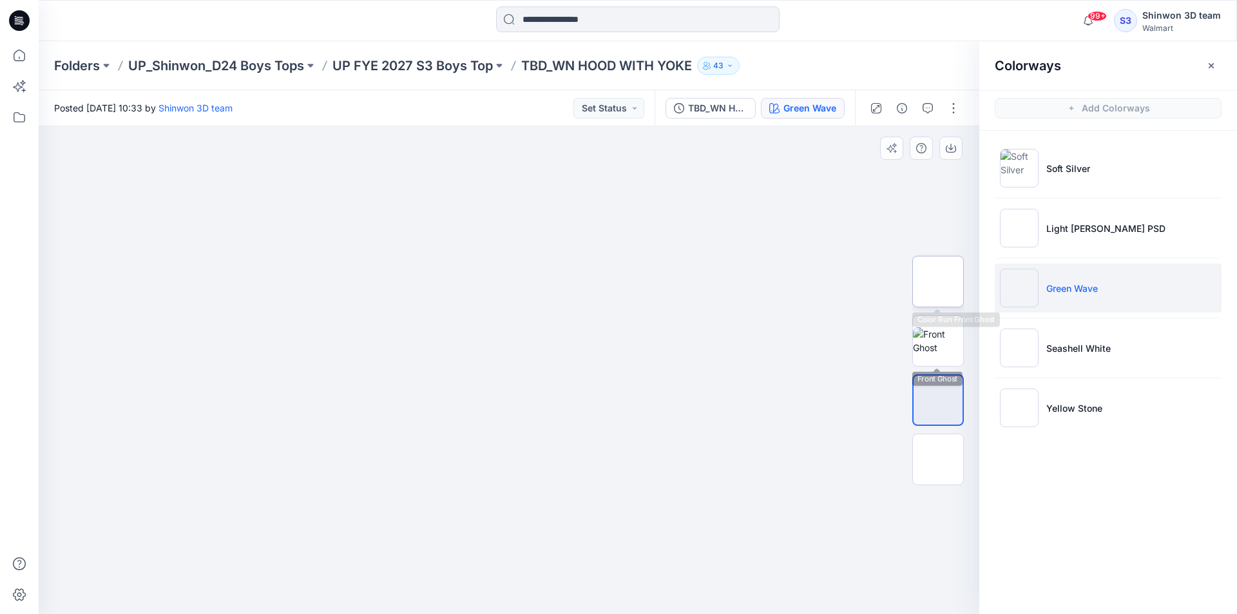
click at [938, 281] on img at bounding box center [938, 281] width 0 height 0
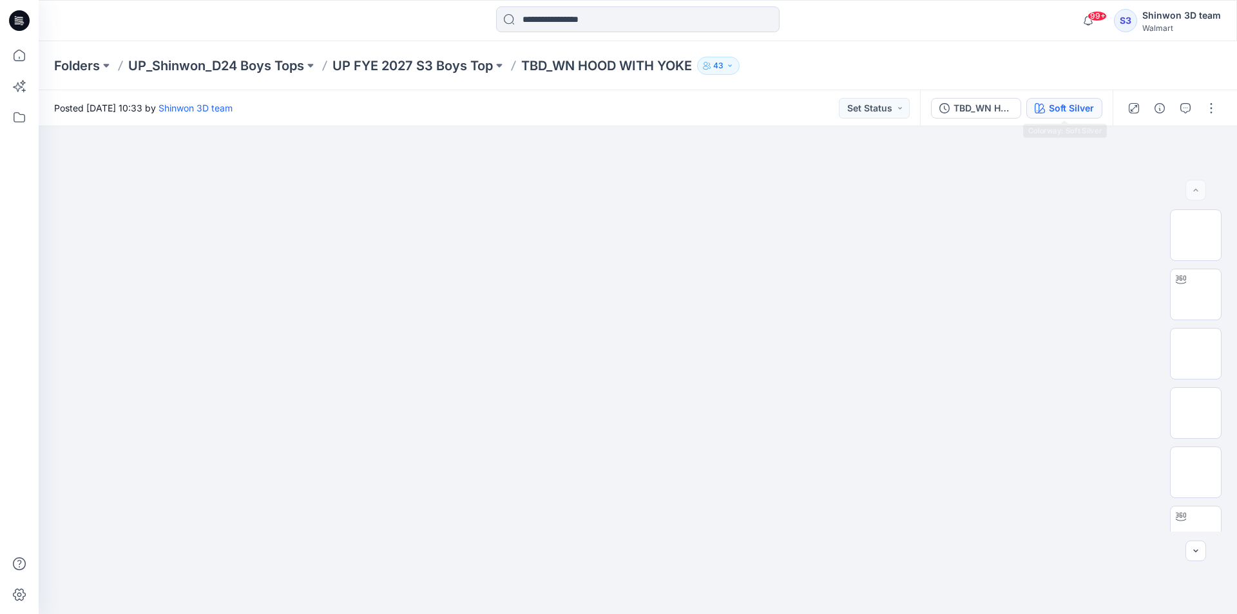
click at [1077, 118] on div "TBD_WN HOOD WITH YOKE Soft Silver" at bounding box center [1016, 108] width 193 height 36
click at [1074, 114] on div "Soft Silver" at bounding box center [1071, 108] width 45 height 14
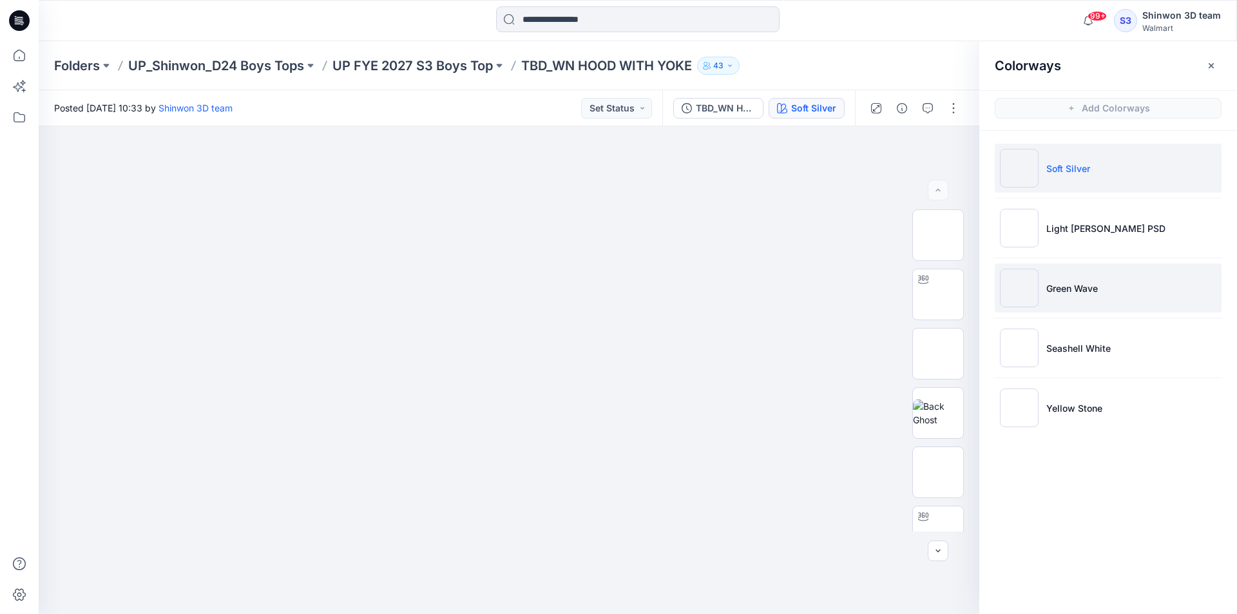
click at [1089, 279] on li "Green Wave" at bounding box center [1108, 287] width 227 height 49
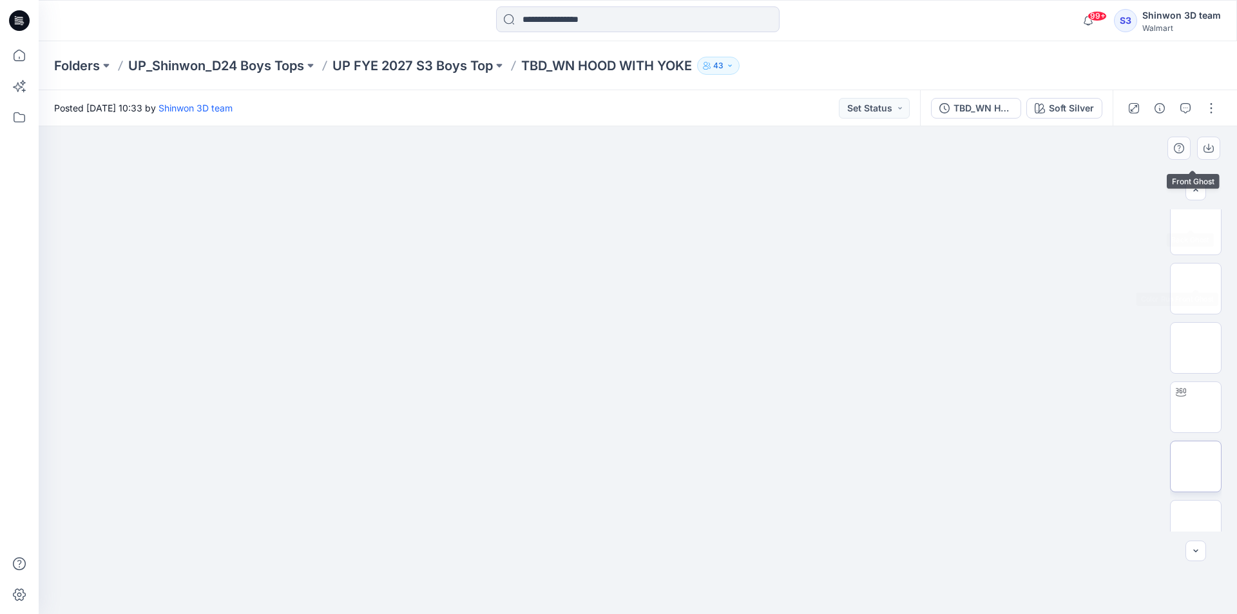
scroll to position [258, 0]
click at [1063, 97] on div "TBD_WN HOOD WITH YOKE Soft Silver" at bounding box center [1016, 108] width 193 height 36
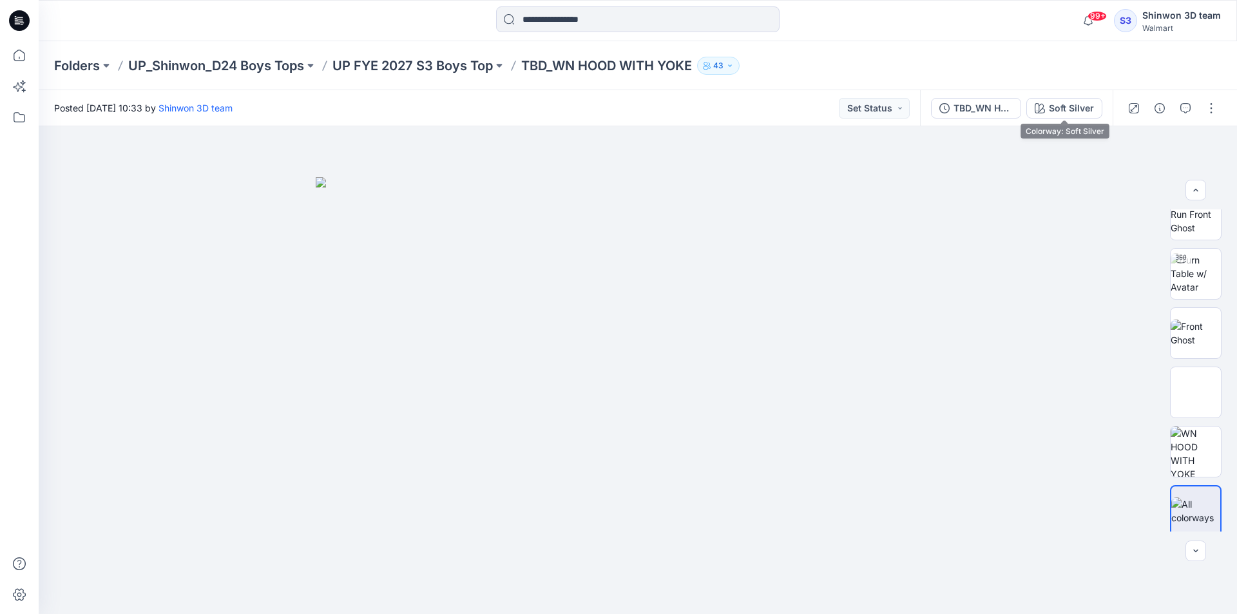
click at [1091, 117] on button "Soft Silver" at bounding box center [1064, 108] width 76 height 21
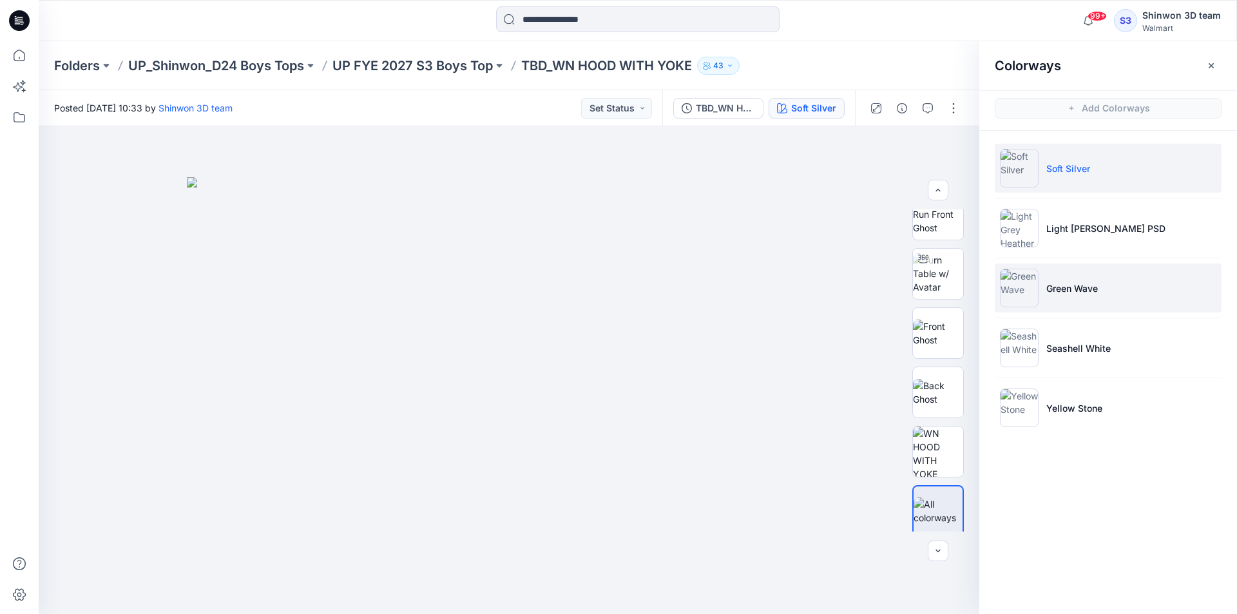
click at [1145, 292] on li "Green Wave" at bounding box center [1108, 287] width 227 height 49
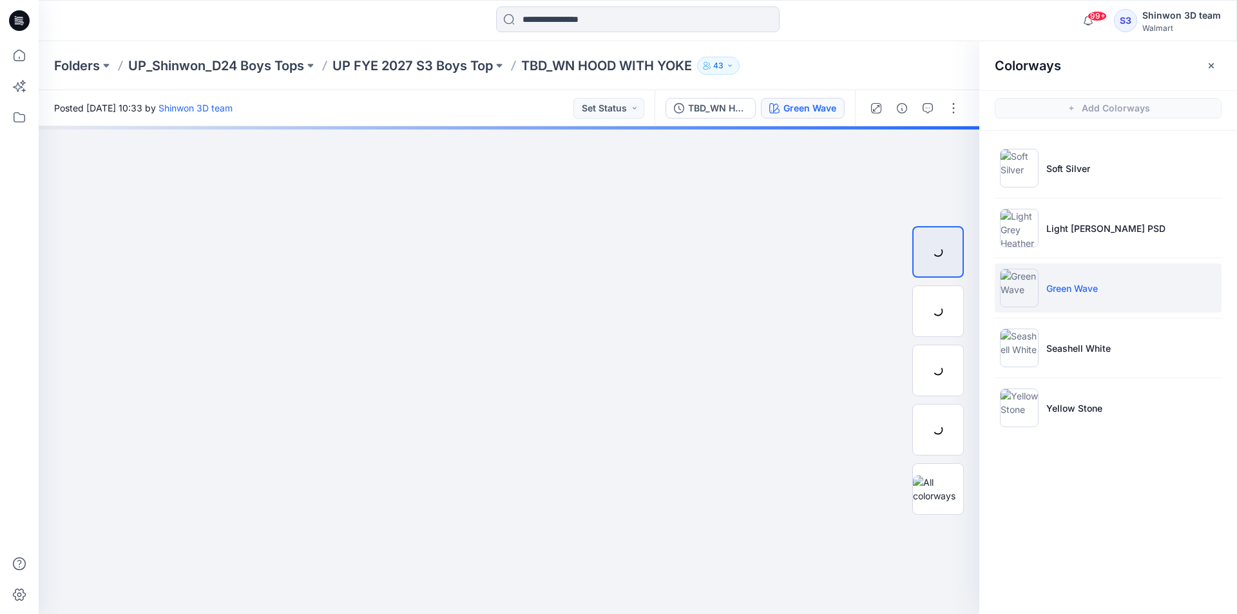
scroll to position [0, 0]
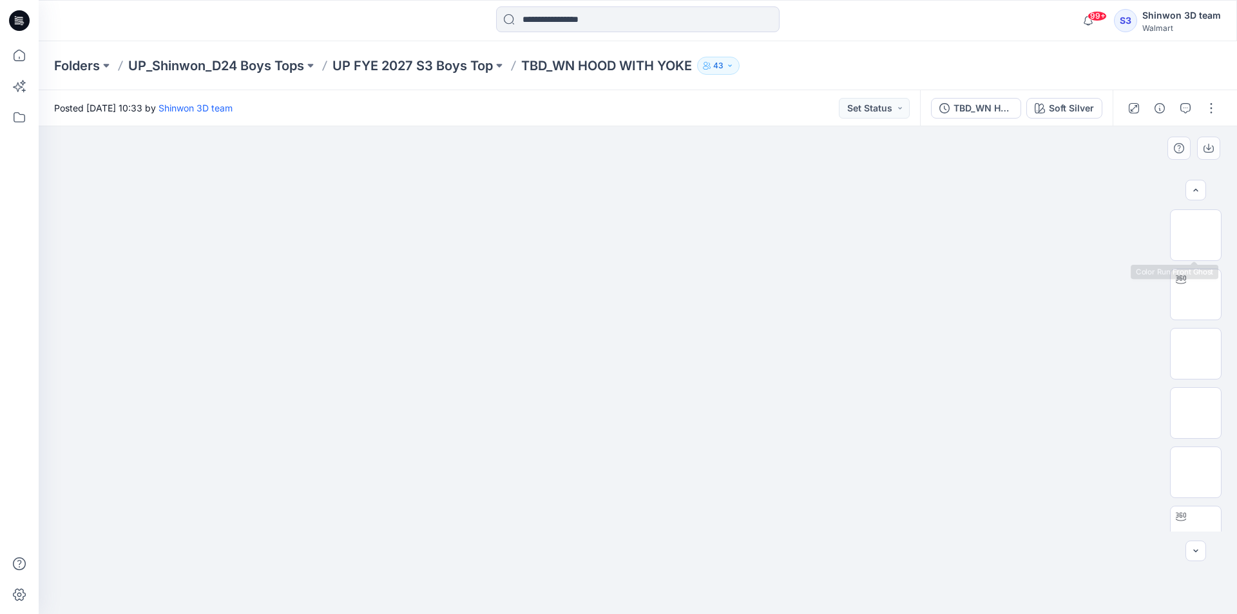
scroll to position [64, 0]
click at [1066, 106] on div "Soft Silver" at bounding box center [1071, 108] width 45 height 14
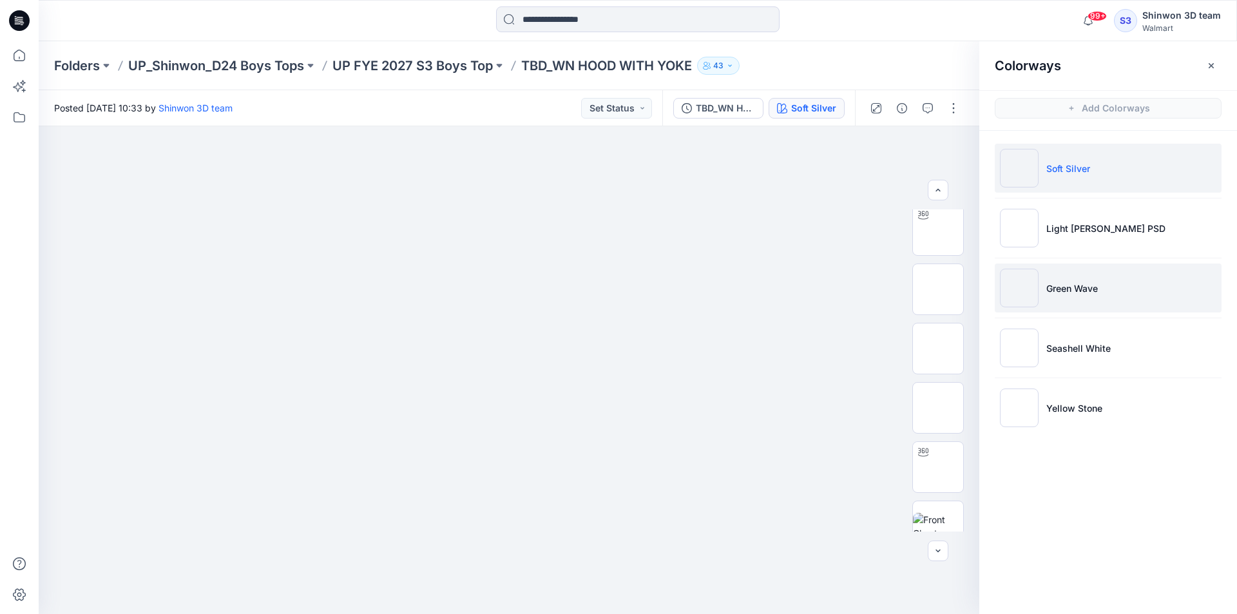
click at [1114, 290] on li "Green Wave" at bounding box center [1108, 287] width 227 height 49
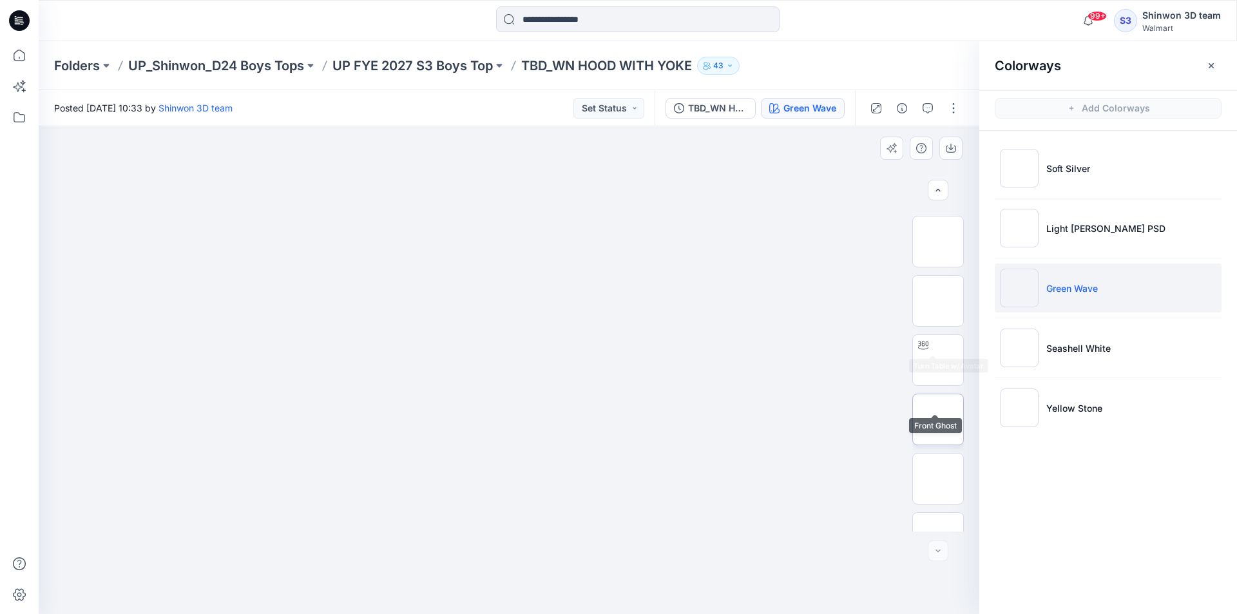
scroll to position [204, 0]
click at [938, 387] on img at bounding box center [938, 387] width 0 height 0
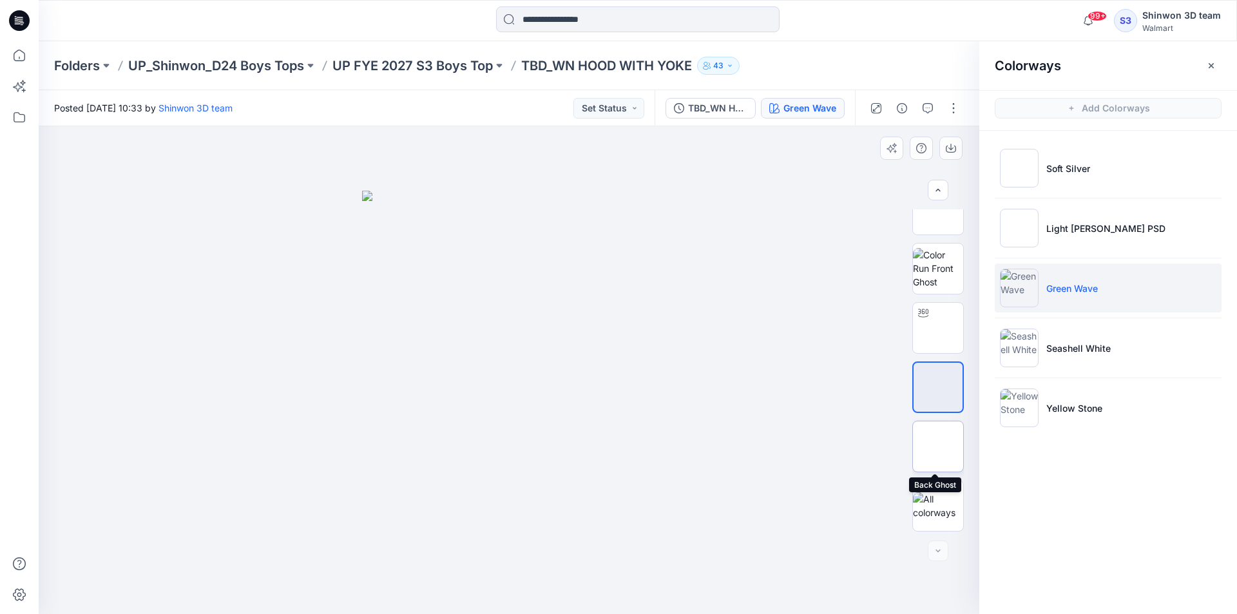
click at [938, 446] on img at bounding box center [938, 446] width 0 height 0
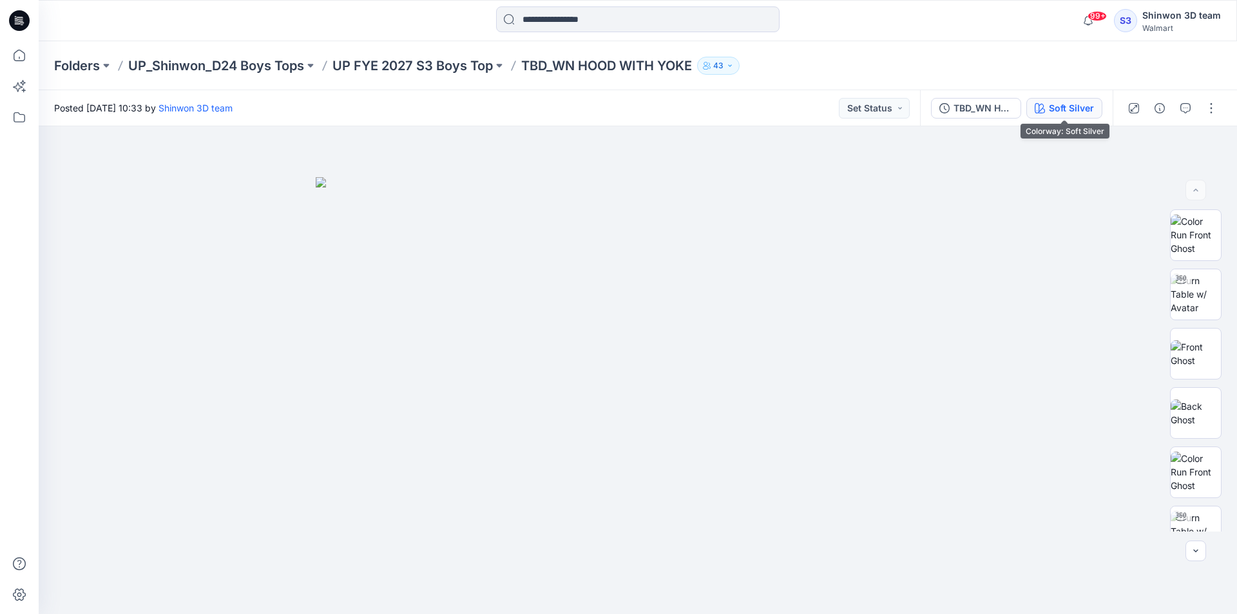
click at [1087, 106] on div "Soft Silver" at bounding box center [1071, 108] width 45 height 14
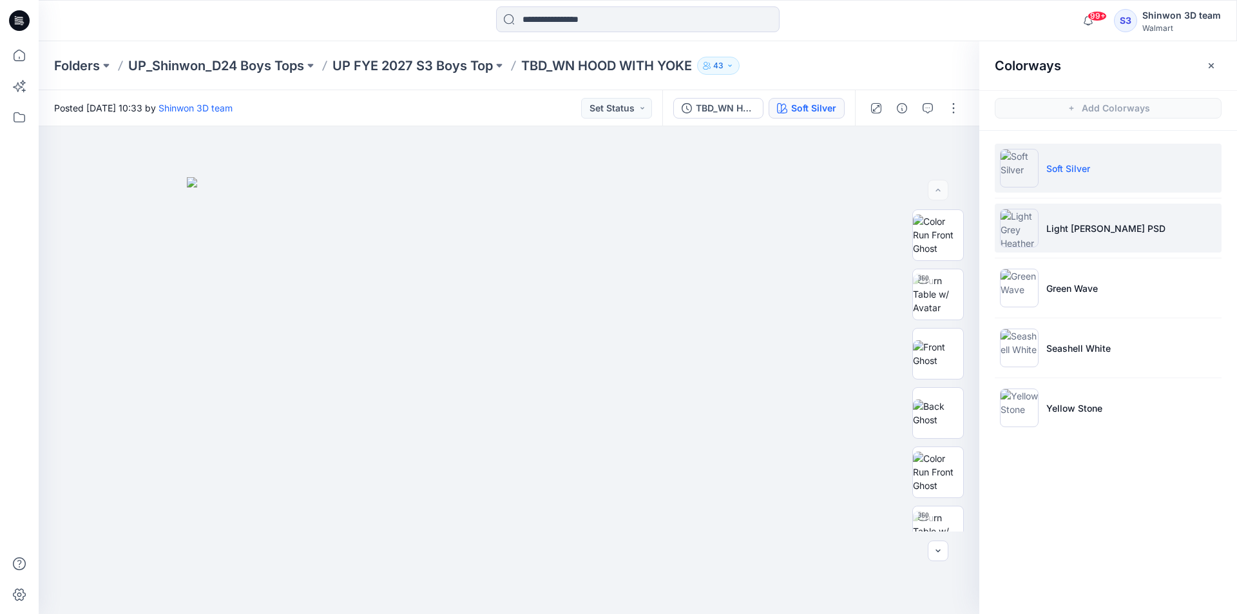
click at [1078, 224] on p "Light Grey Heather PSD" at bounding box center [1105, 229] width 119 height 14
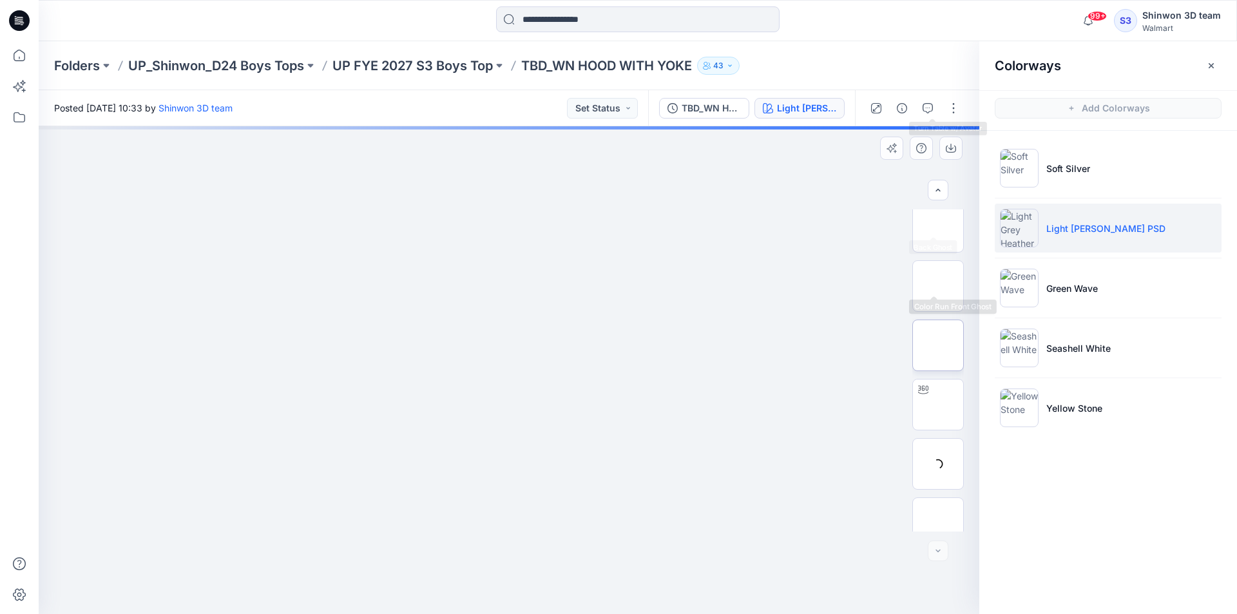
scroll to position [204, 0]
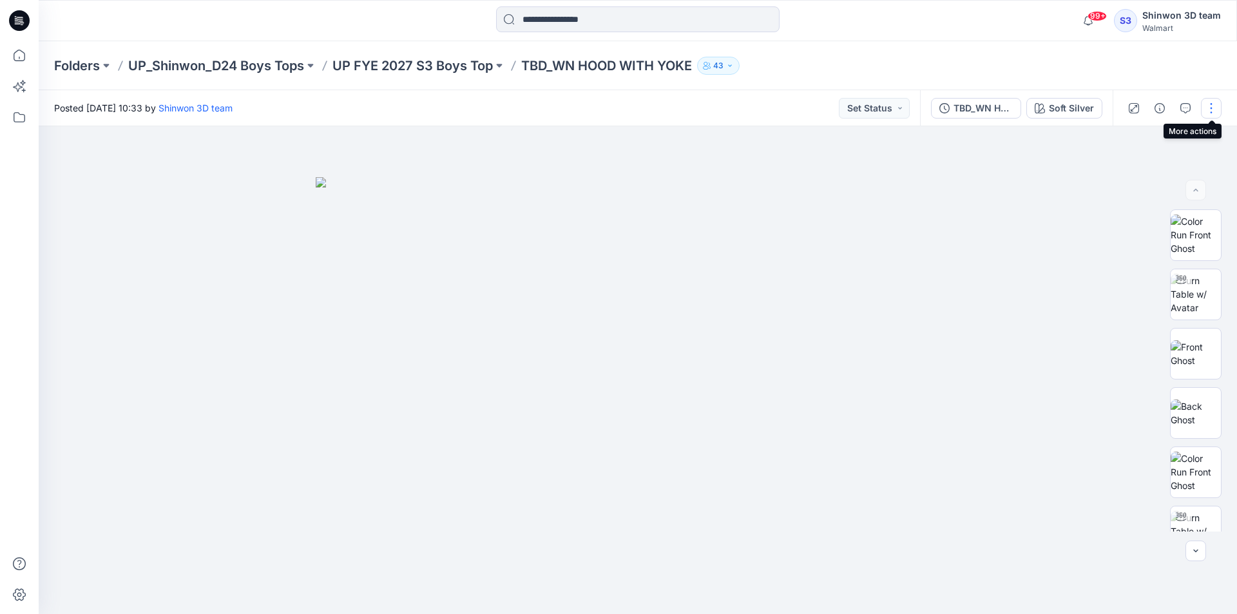
click at [1202, 108] on button "button" at bounding box center [1211, 108] width 21 height 21
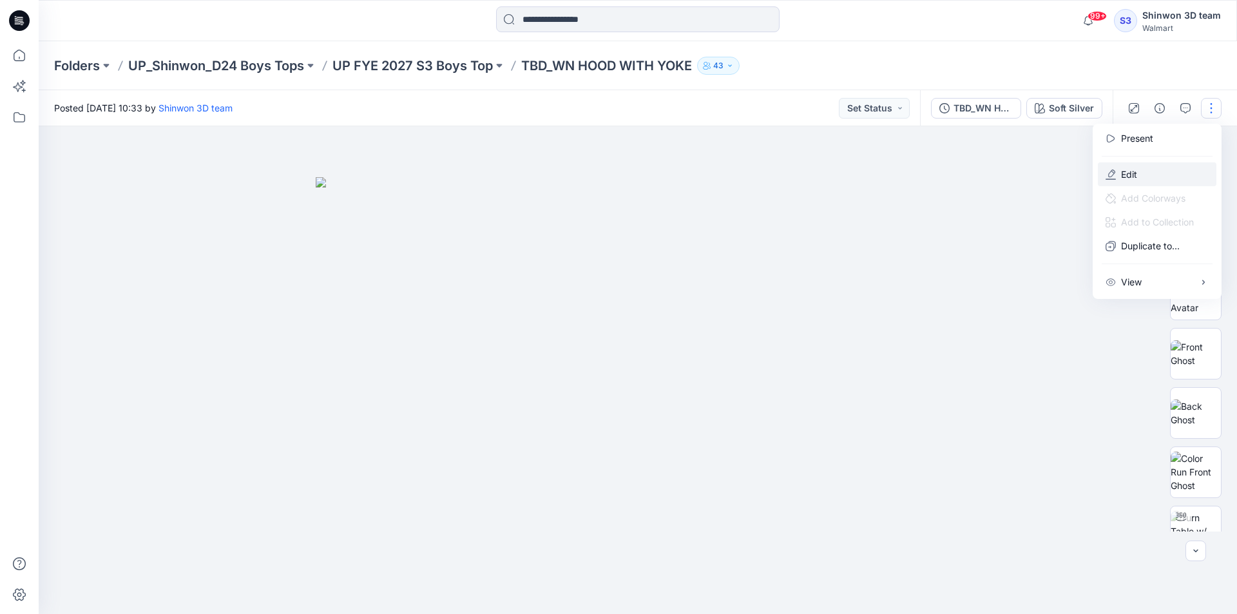
click at [1127, 168] on p "Edit" at bounding box center [1129, 174] width 16 height 14
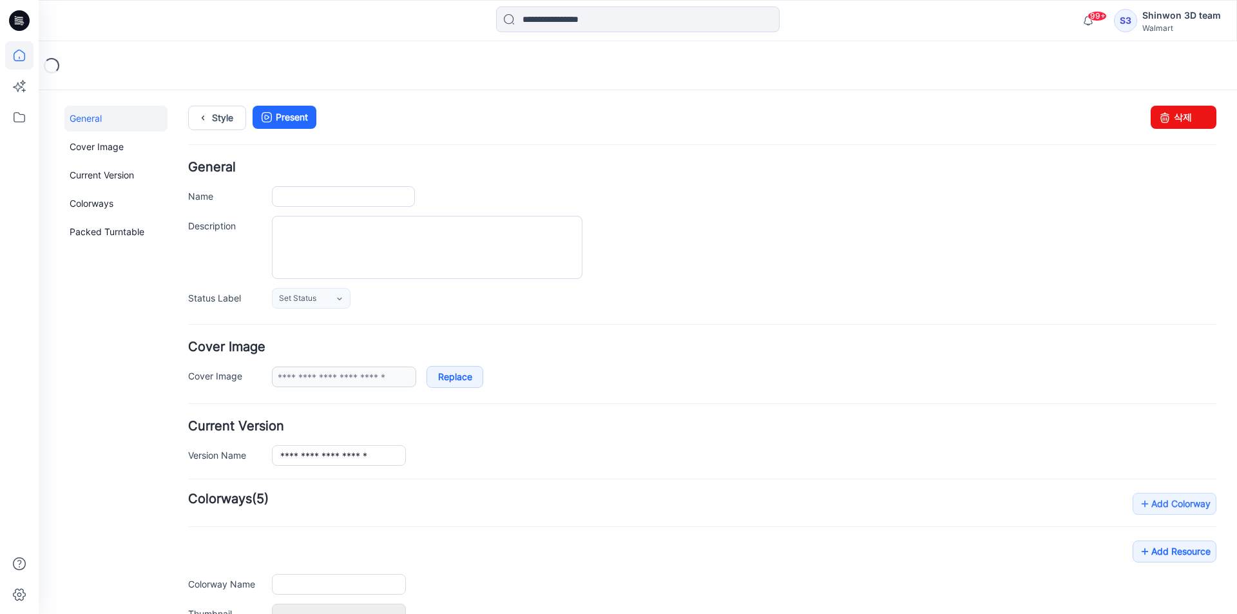
type input "**********"
type textarea "**********"
type input "**********"
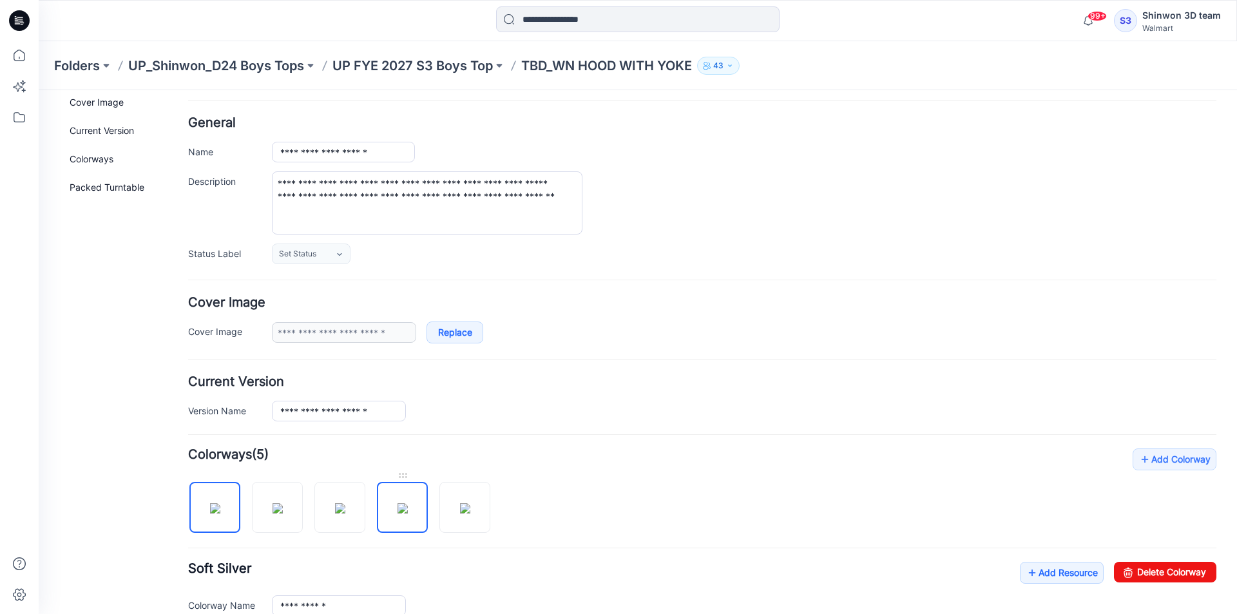
scroll to position [64, 0]
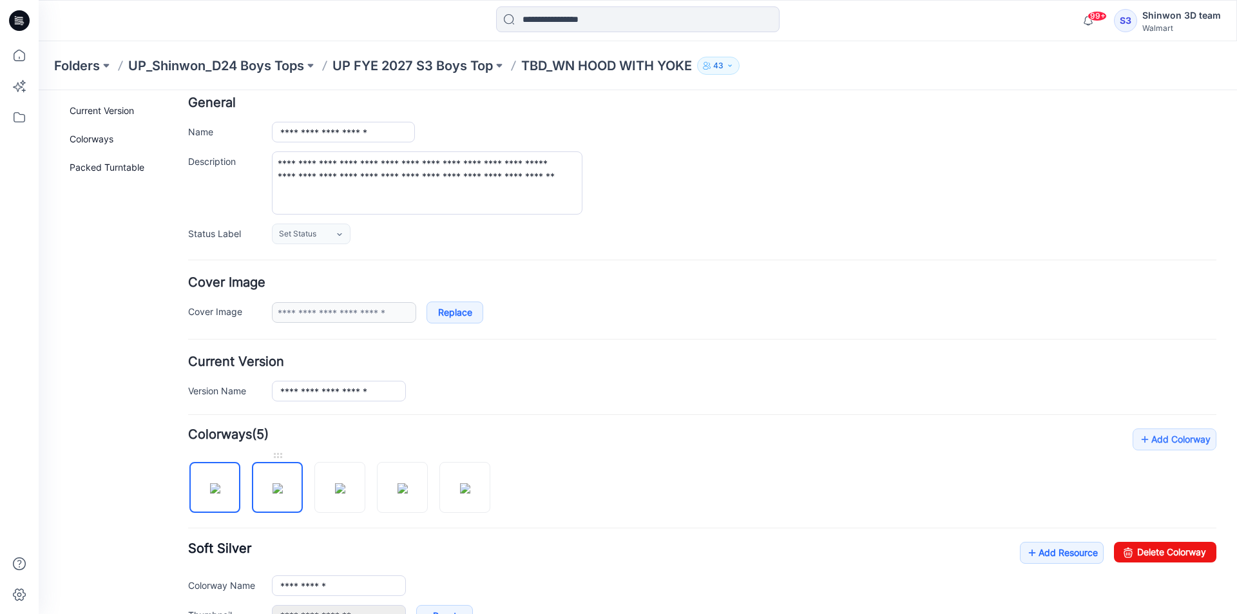
click at [283, 490] on img at bounding box center [277, 488] width 10 height 10
click at [398, 484] on img at bounding box center [402, 488] width 10 height 10
type input "**********"
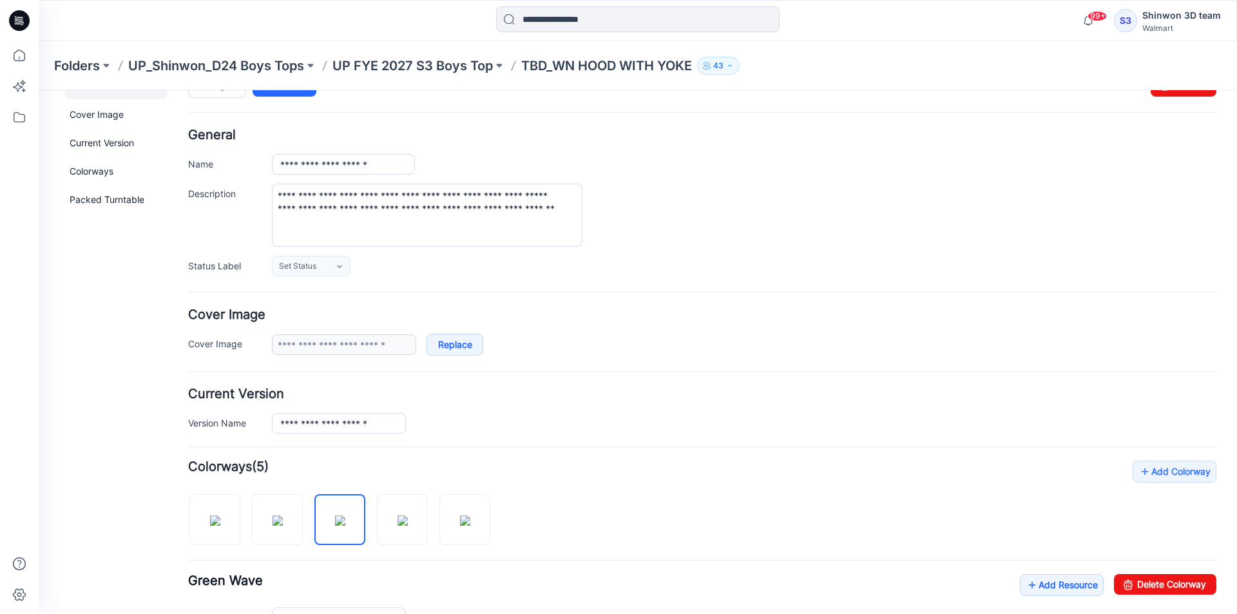
scroll to position [0, 0]
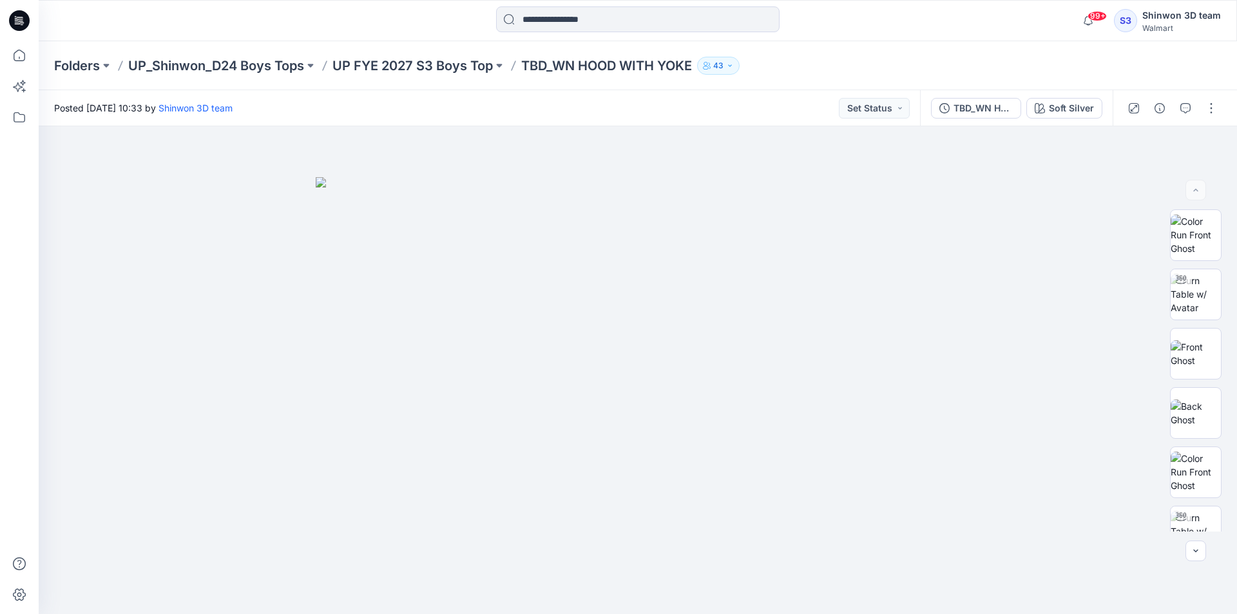
click at [469, 71] on p "UP FYE 2027 S3 Boys Top" at bounding box center [412, 66] width 160 height 18
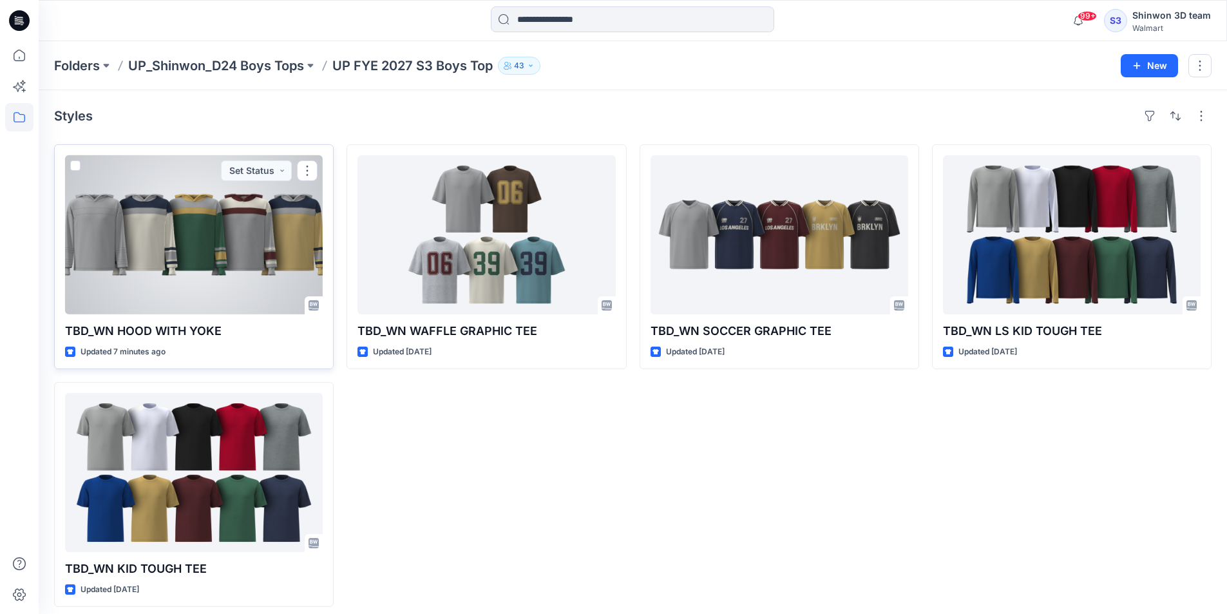
click at [293, 224] on div at bounding box center [194, 234] width 258 height 159
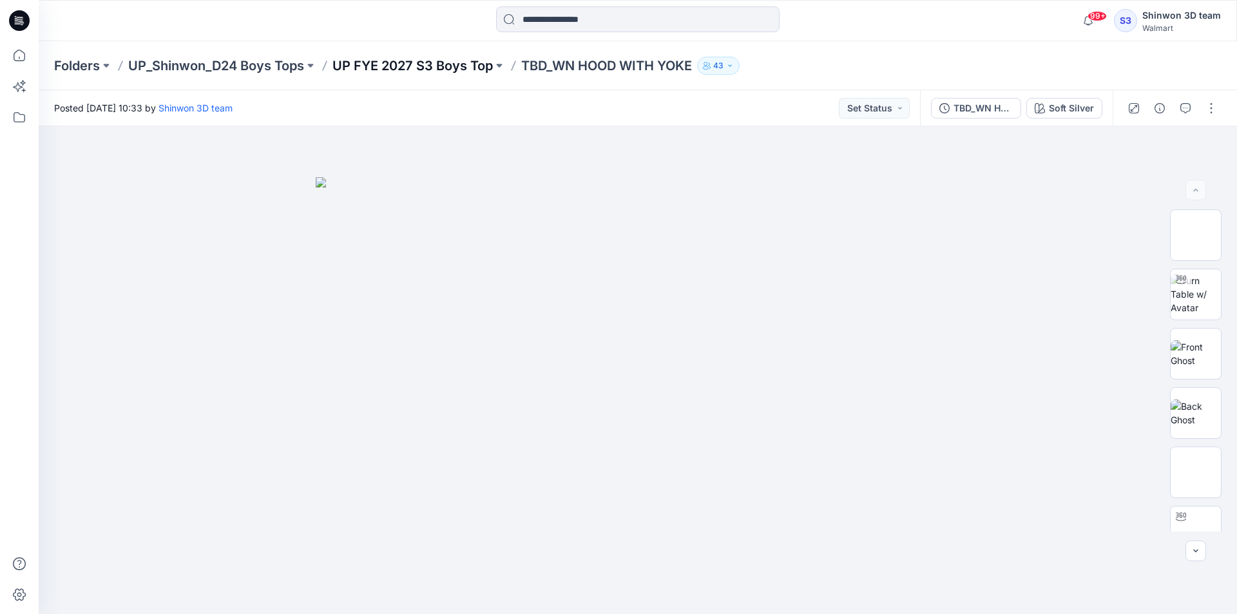
click at [450, 68] on p "UP FYE 2027 S3 Boys Top" at bounding box center [412, 66] width 160 height 18
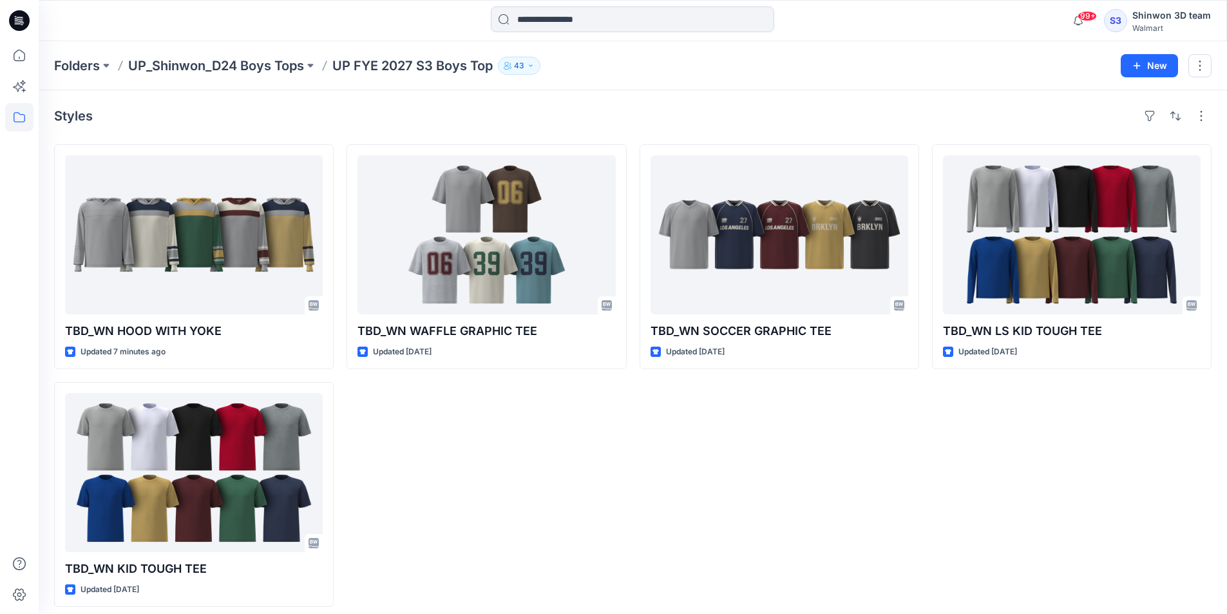
click at [881, 402] on div "TBD_WN SOCCER GRAPHIC TEE Updated 4 days ago" at bounding box center [780, 375] width 280 height 462
